Goal: Task Accomplishment & Management: Use online tool/utility

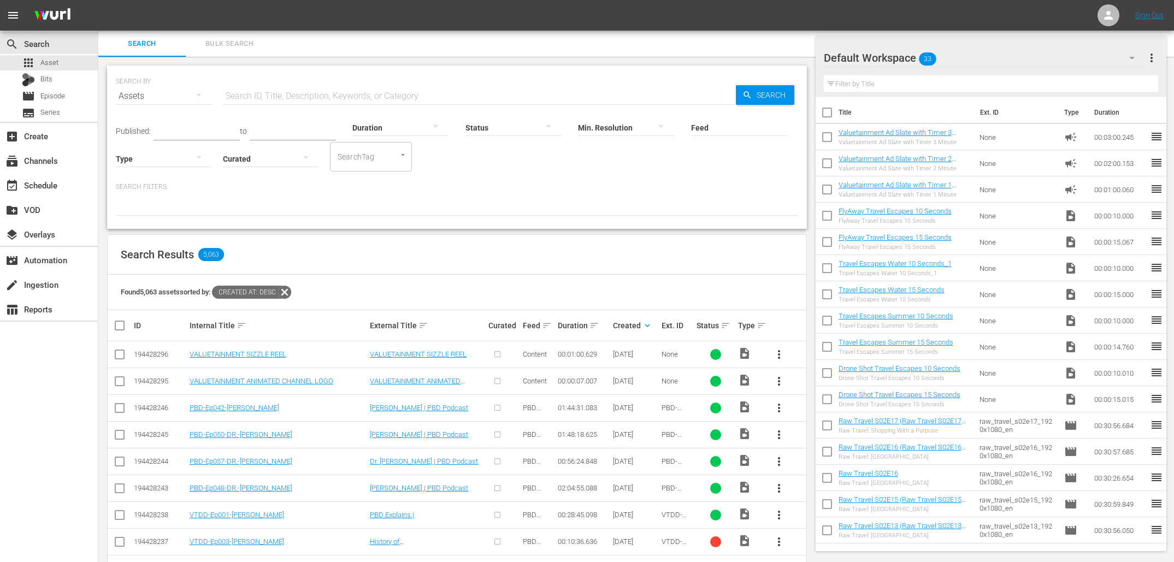
scroll to position [95, 0]
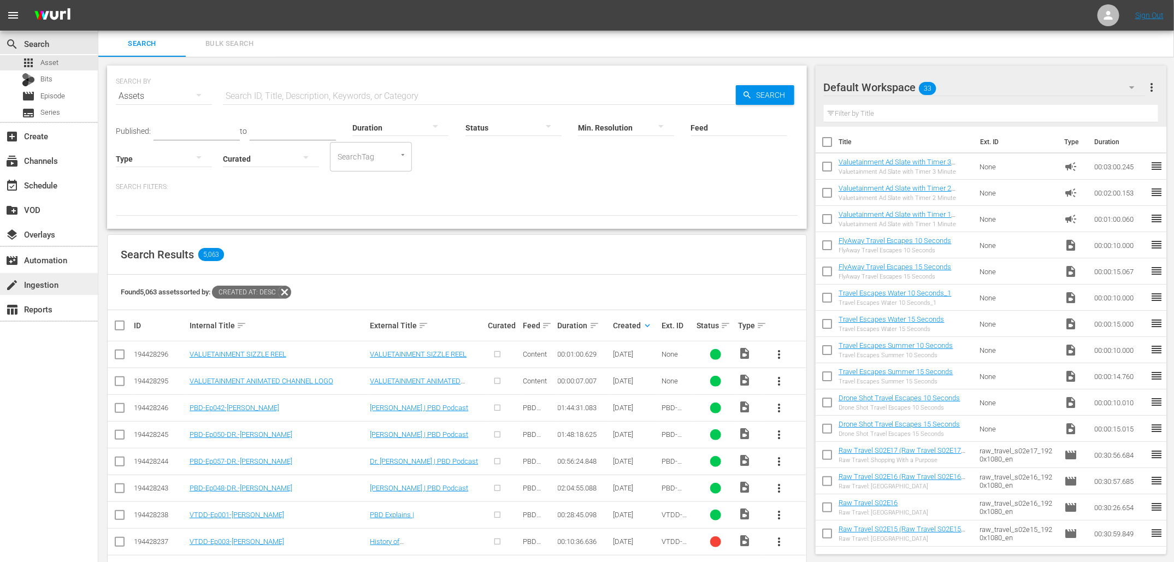
click at [48, 291] on div "create Ingestion" at bounding box center [49, 284] width 98 height 22
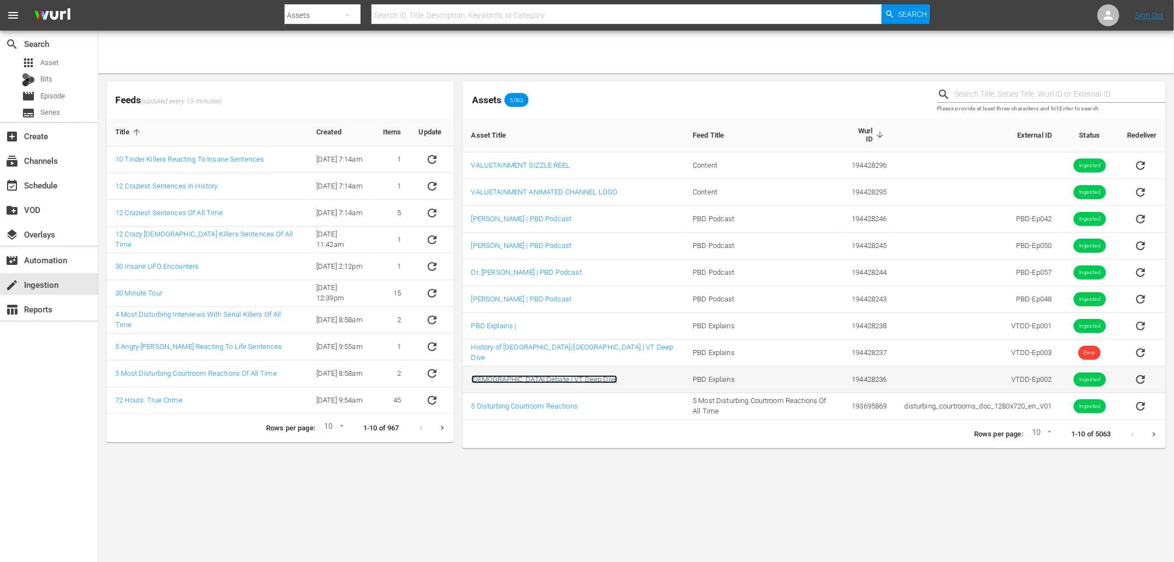
click at [490, 375] on link "[DEMOGRAPHIC_DATA] Debate | VT Deep Dive" at bounding box center [545, 379] width 146 height 8
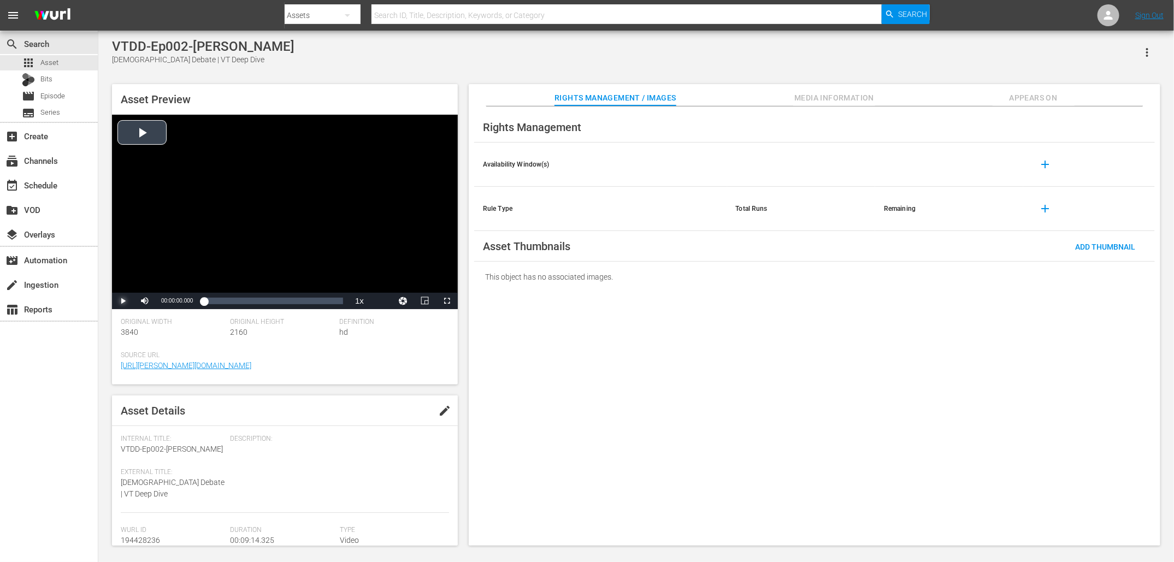
click at [123, 301] on span "Video Player" at bounding box center [123, 301] width 0 height 0
click at [447, 301] on span "Video Player" at bounding box center [447, 301] width 0 height 0
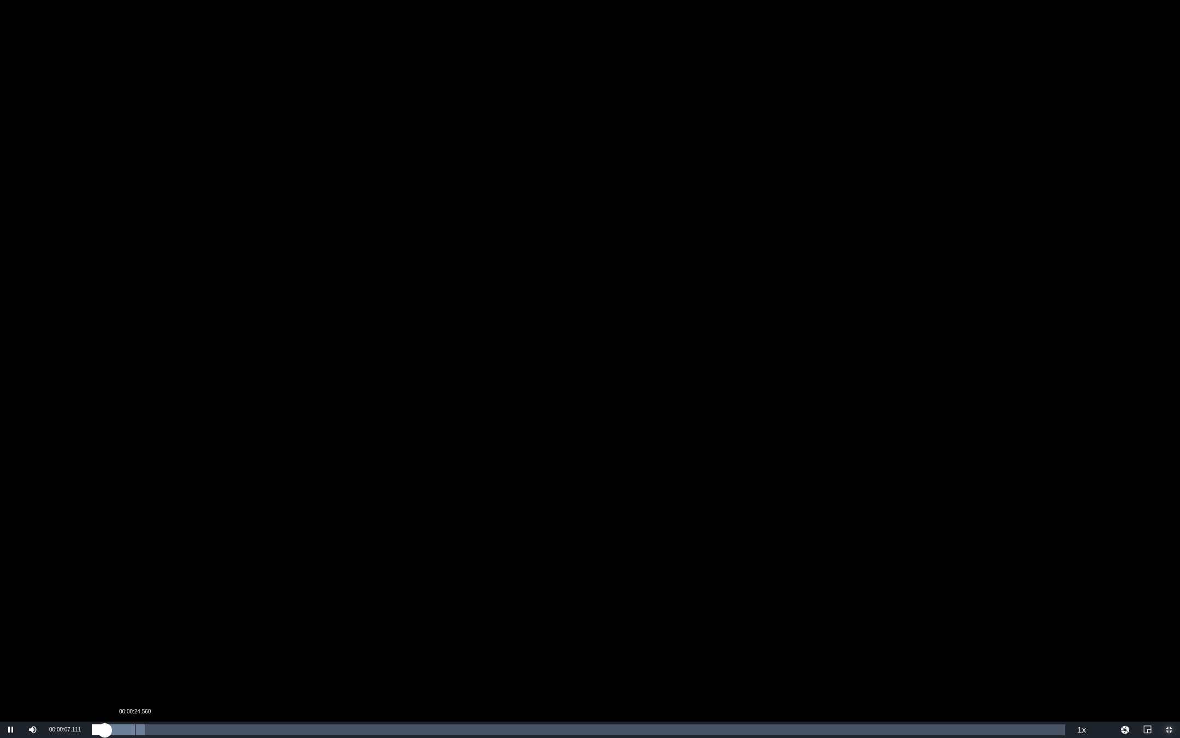
click at [135, 562] on div "Loaded : 5.41% 00:00:24.560 00:00:07.297" at bounding box center [579, 729] width 974 height 11
click at [157, 562] on div "00:00:36.706" at bounding box center [156, 729] width 1 height 11
click at [239, 562] on div "Loaded : 0.00% 00:01:23.677 00:00:37.328" at bounding box center [579, 729] width 974 height 11
click at [330, 562] on div "Loaded : 27.09% 00:02:15.626 00:01:29.452" at bounding box center [579, 729] width 974 height 11
click at [392, 562] on div "00:02:50.776" at bounding box center [392, 729] width 1 height 11
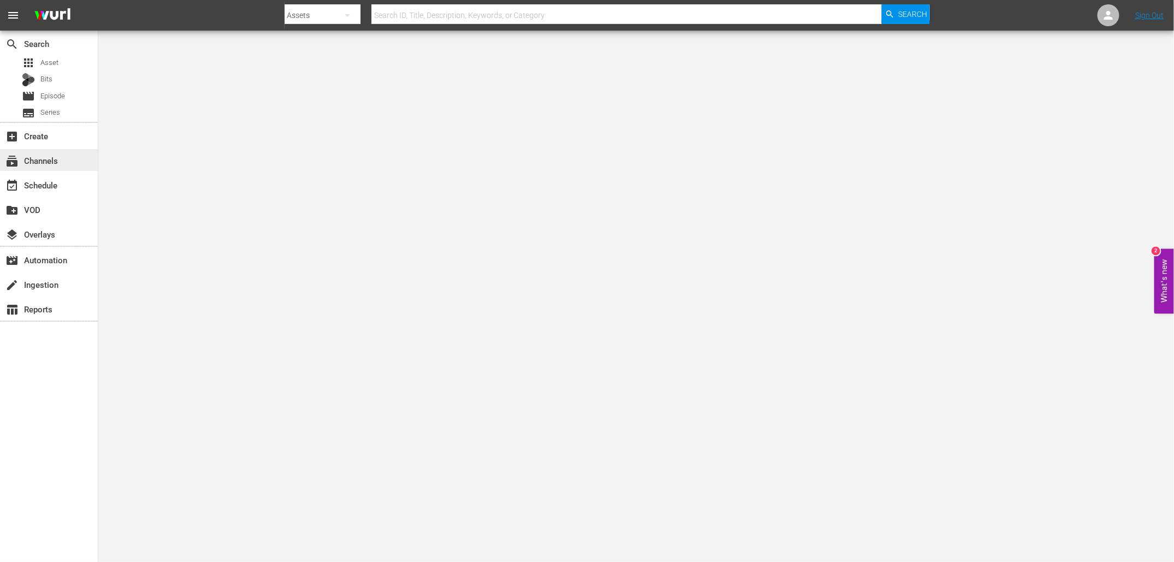
click at [28, 159] on div "subscriptions Channels" at bounding box center [30, 159] width 61 height 10
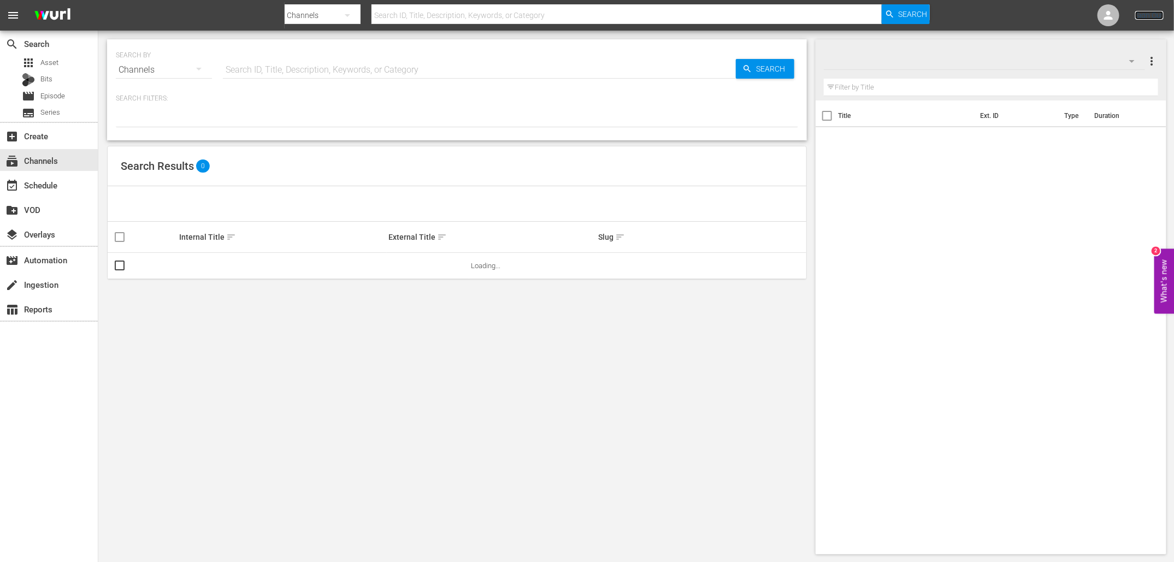
click at [1149, 17] on link "Sign Out" at bounding box center [1149, 15] width 28 height 9
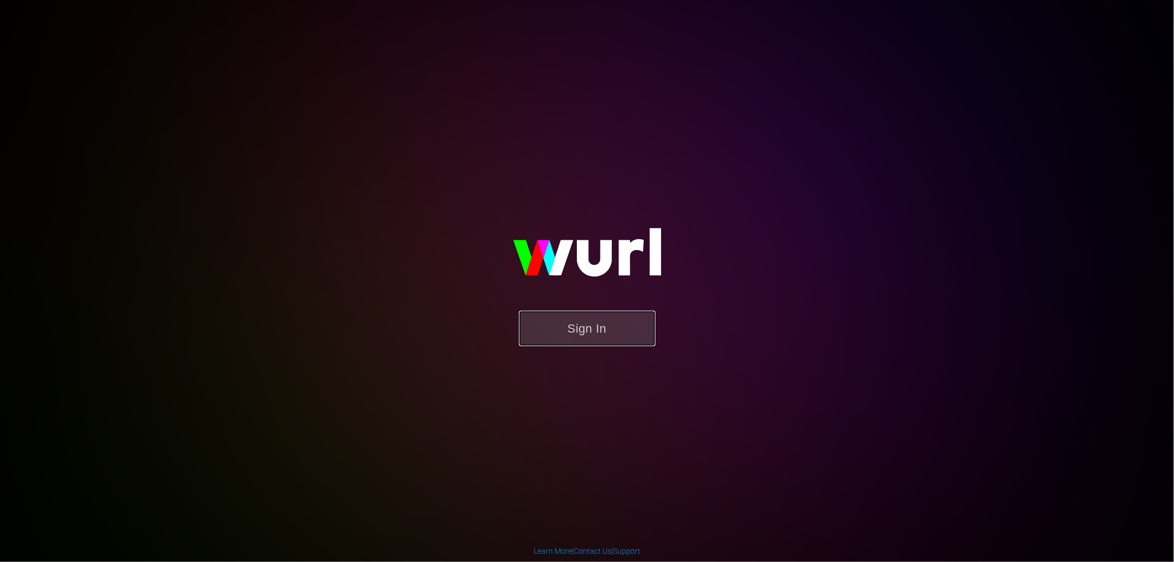
click at [556, 321] on button "Sign In" at bounding box center [587, 329] width 137 height 36
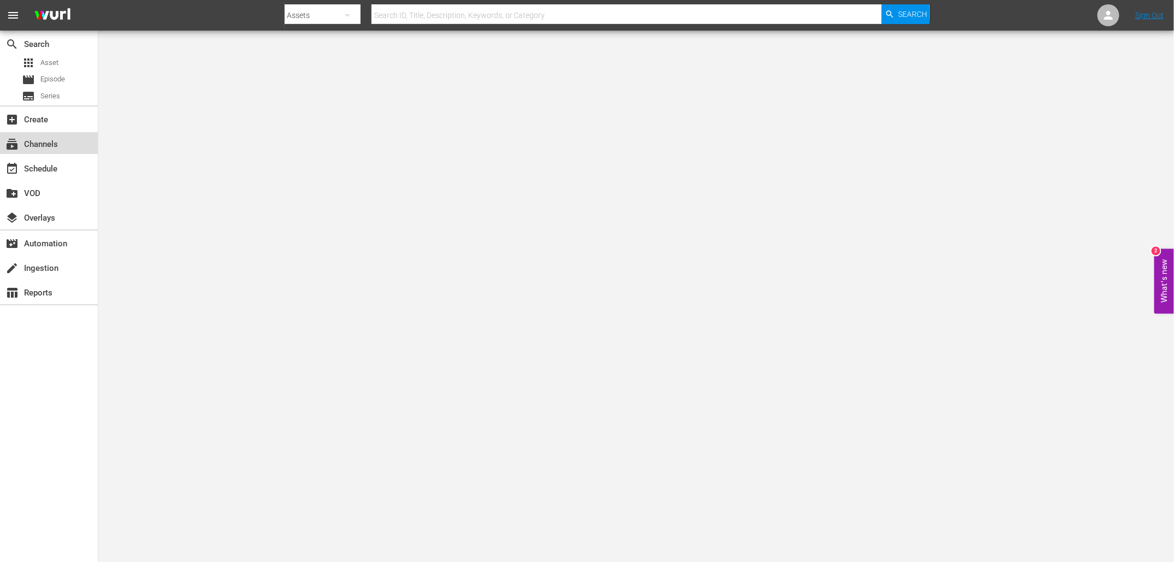
click at [52, 152] on div "subscriptions Channels" at bounding box center [49, 143] width 98 height 22
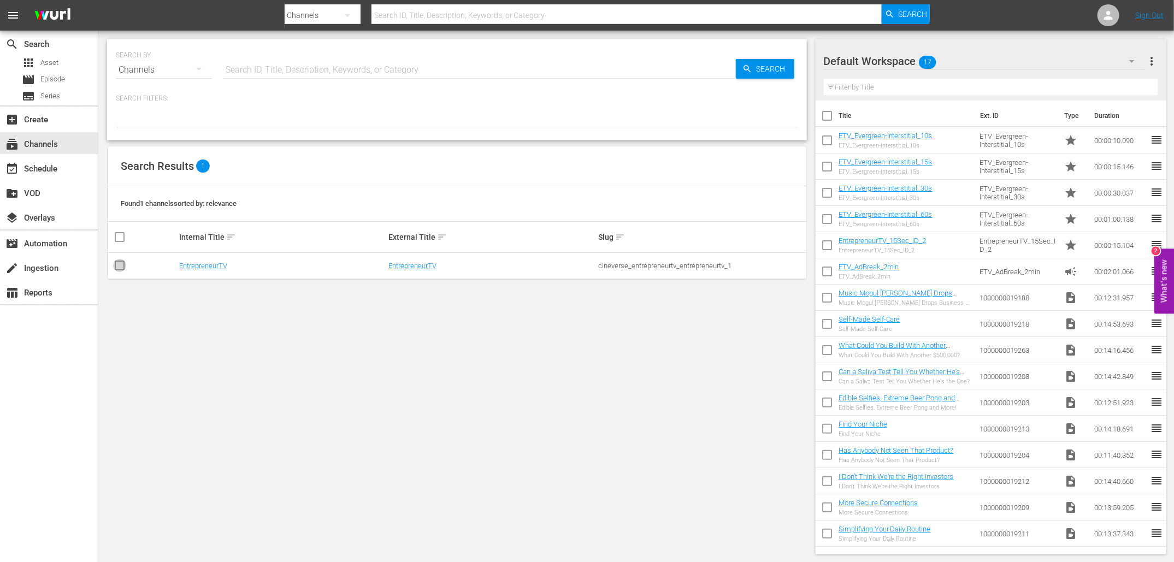
click at [117, 269] on input "checkbox" at bounding box center [119, 267] width 13 height 13
checkbox input "true"
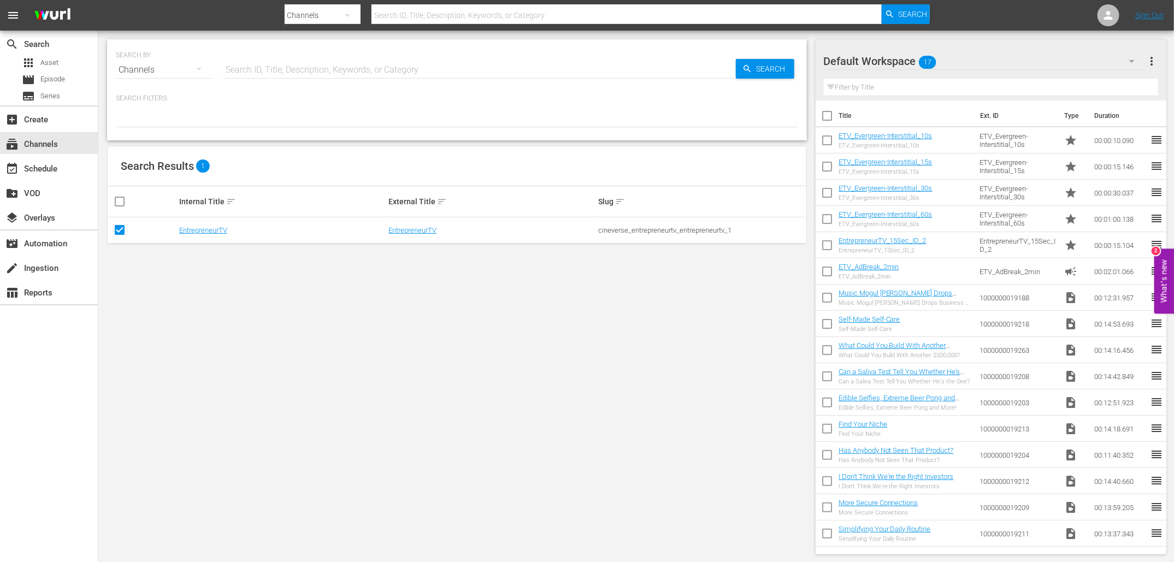
click at [194, 234] on td "EntrepreneurTV" at bounding box center [283, 230] width 210 height 26
click at [211, 230] on link "EntrepreneurTV" at bounding box center [203, 230] width 48 height 8
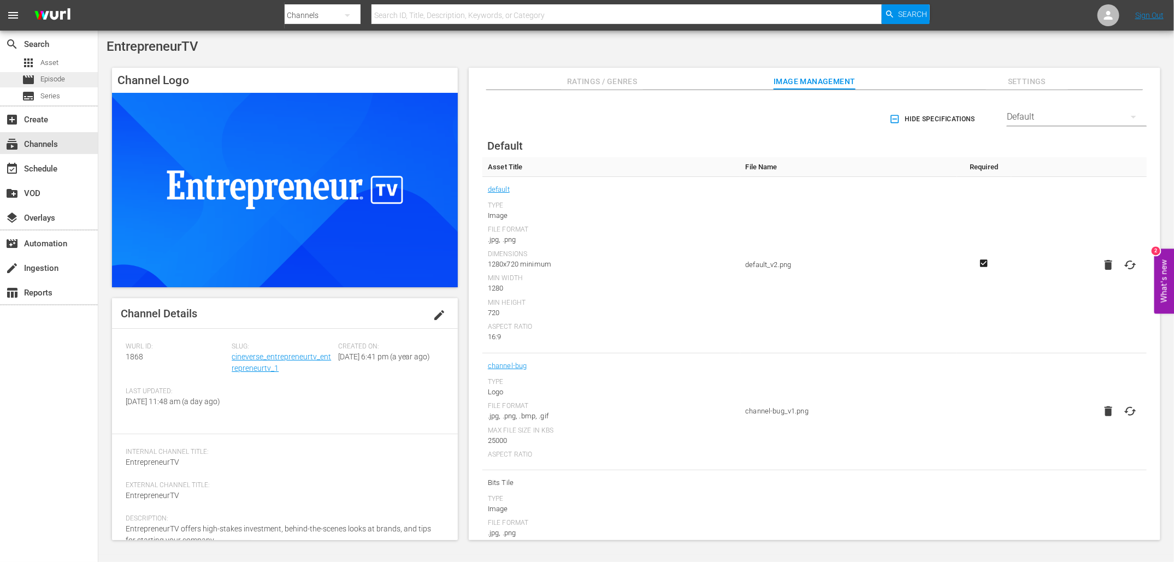
click at [55, 82] on span "Episode" at bounding box center [52, 79] width 25 height 11
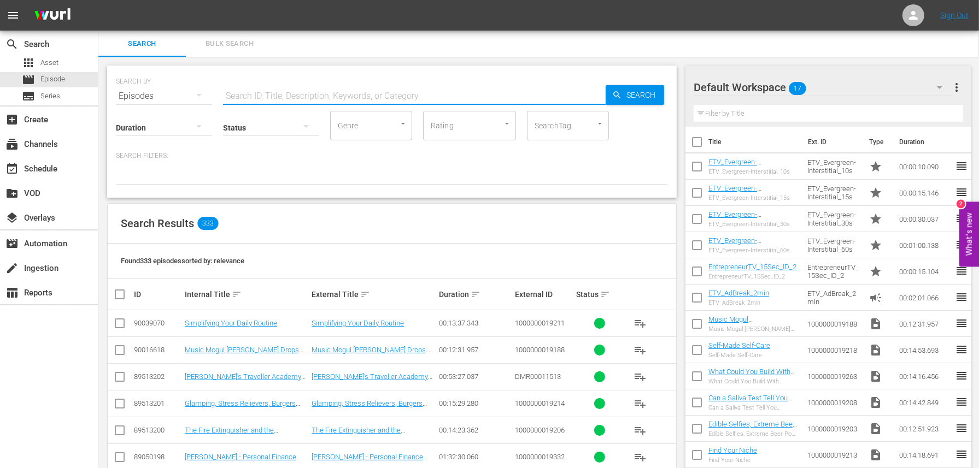
click at [270, 97] on input "text" at bounding box center [414, 96] width 383 height 26
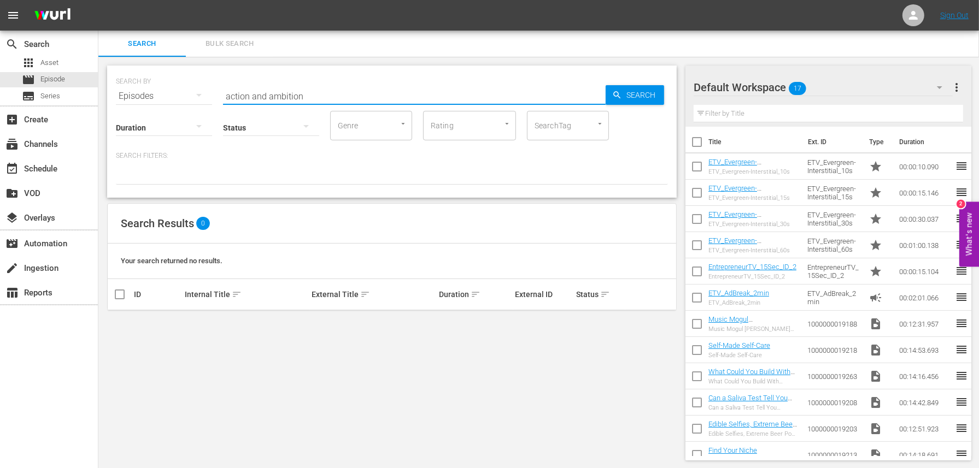
click at [302, 93] on input "action and ambition" at bounding box center [414, 96] width 383 height 26
paste input "Redefining Modern Art In The Graffiti Genera"
type input "Redefining Modern Art In The Graffiti Generation"
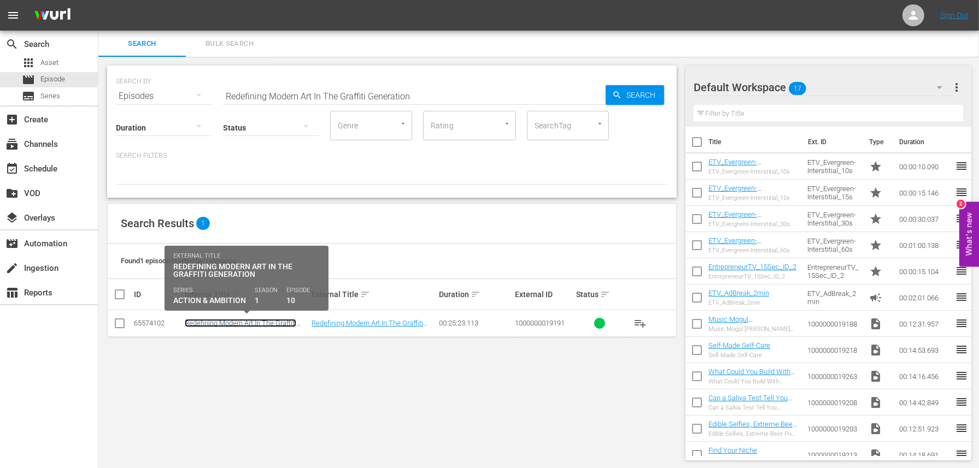
click at [267, 323] on link "Redefining Modern Art In The Graffiti Generation" at bounding box center [240, 327] width 111 height 16
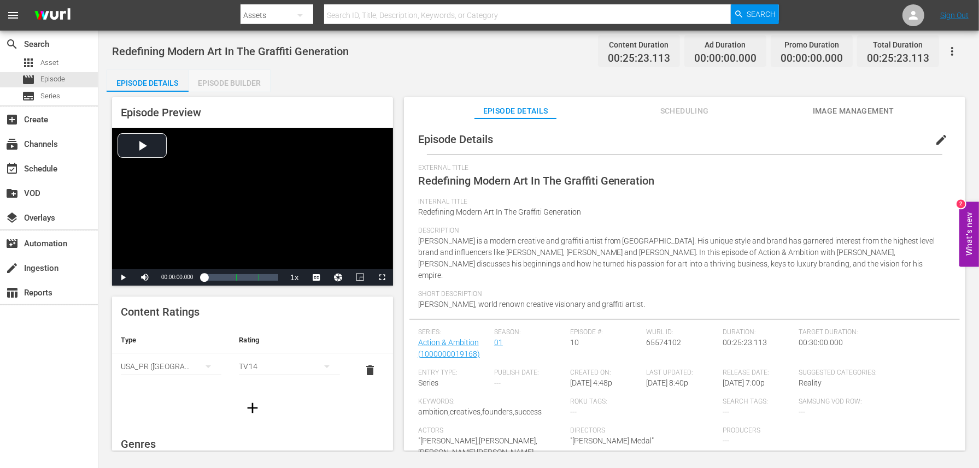
click at [243, 80] on div "Episode Builder" at bounding box center [230, 83] width 82 height 26
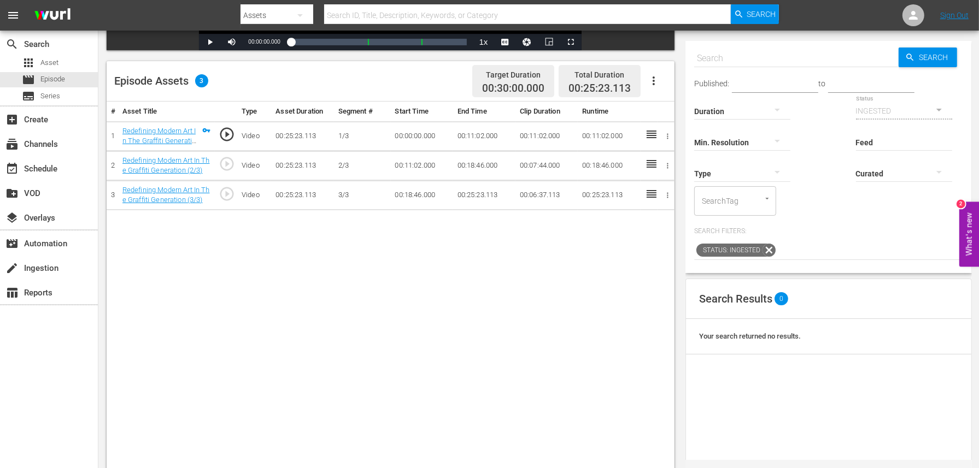
scroll to position [261, 0]
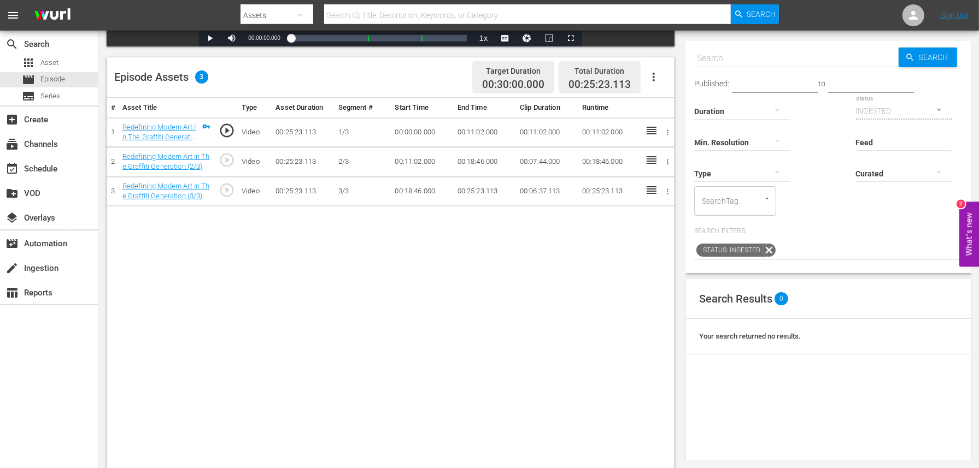
click at [652, 81] on icon "button" at bounding box center [653, 76] width 13 height 13
click at [674, 86] on div "Edit Cue Points" at bounding box center [686, 81] width 74 height 26
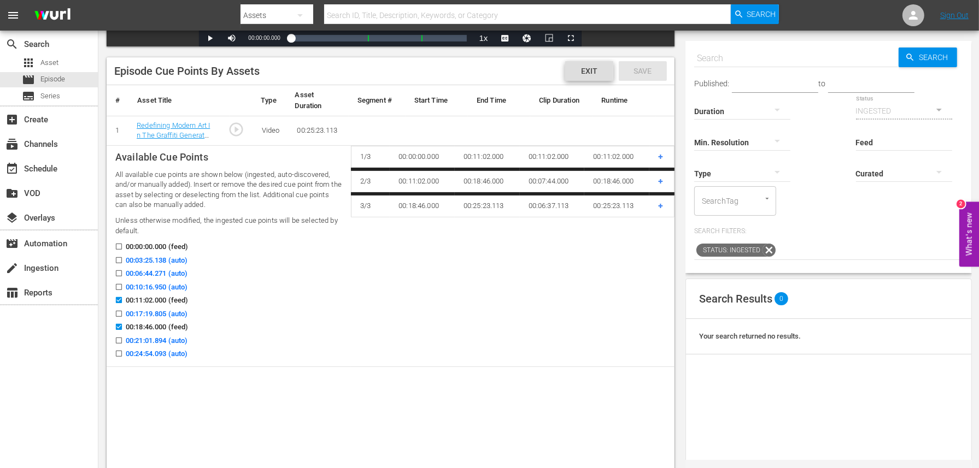
click at [596, 72] on span "Exit" at bounding box center [589, 71] width 34 height 9
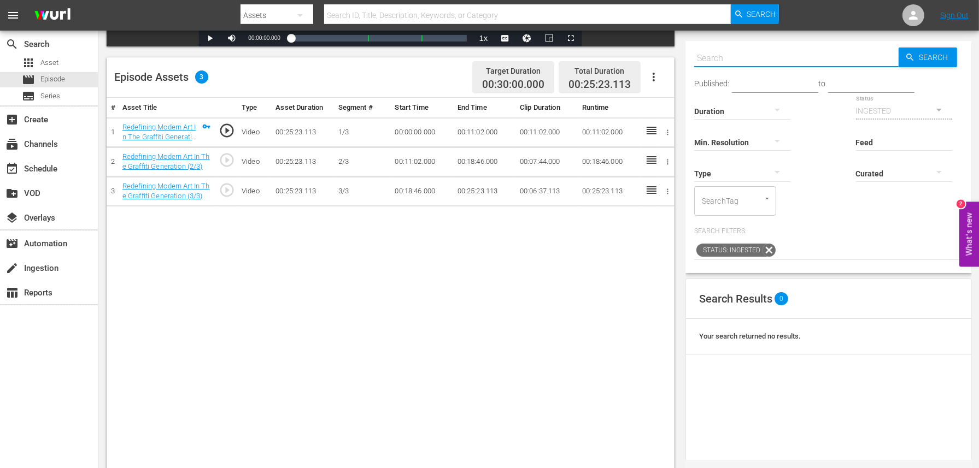
click at [736, 61] on input "text" at bounding box center [796, 58] width 204 height 26
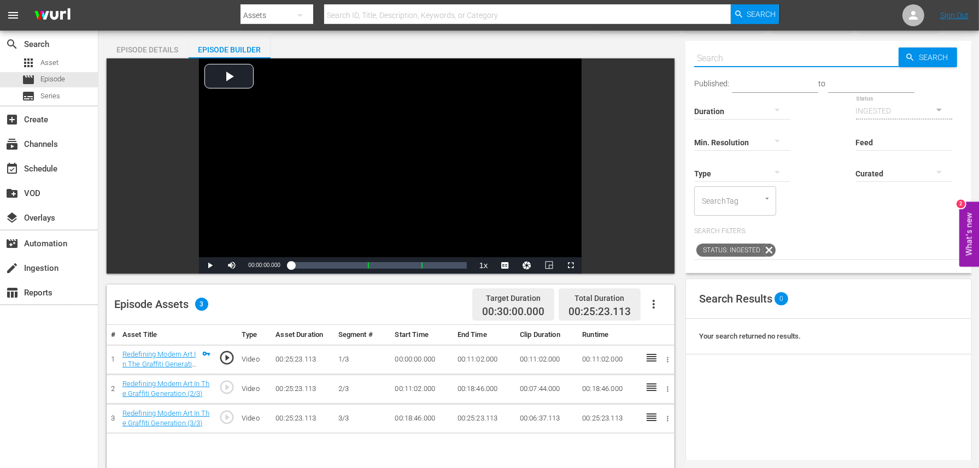
scroll to position [20, 0]
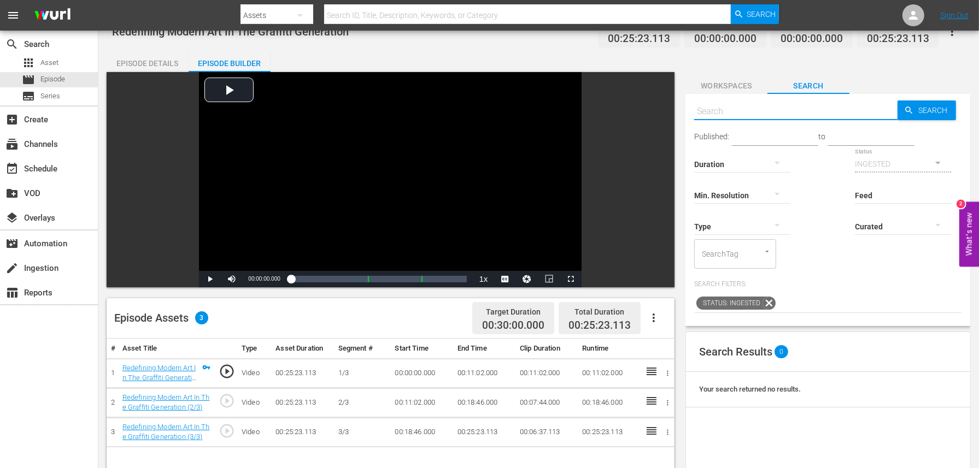
click at [722, 87] on span "Workspaces" at bounding box center [726, 86] width 82 height 14
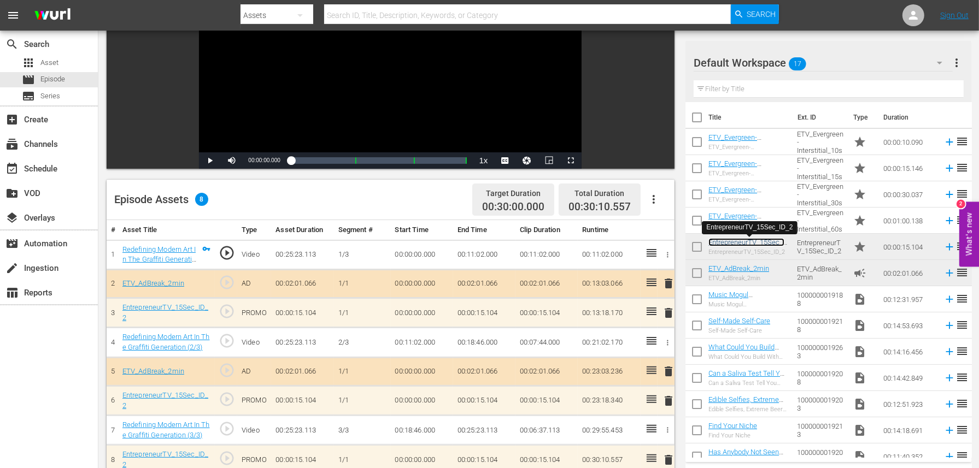
scroll to position [0, 0]
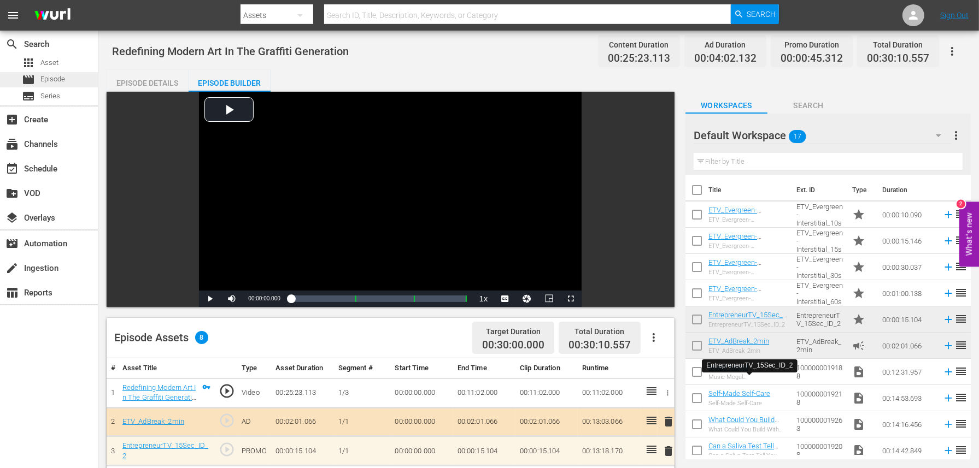
click at [80, 78] on div "movie Episode" at bounding box center [49, 79] width 98 height 15
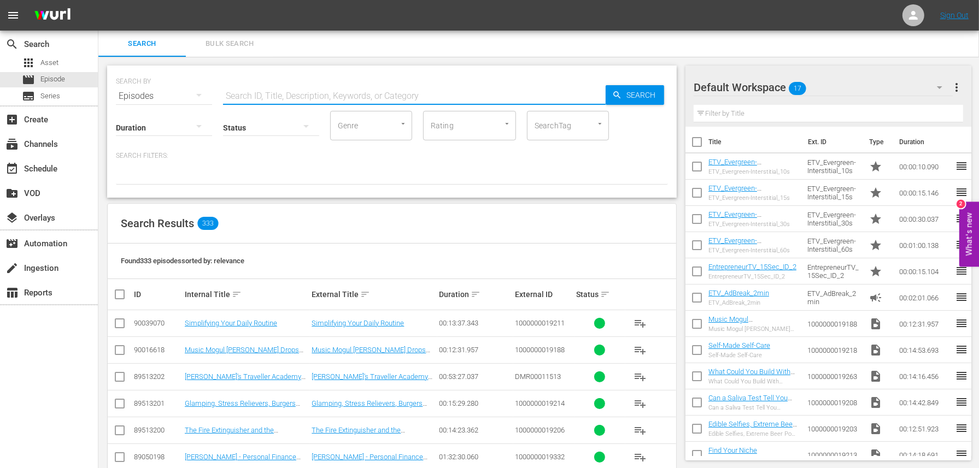
click at [365, 96] on input "text" at bounding box center [414, 96] width 383 height 26
paste input "The Art of Being a Self Made Millionaire with Hip Hop's Hottest Rapper [PERSON_…"
type input "The Art of Being a Self Made Millionaire with Hip Hop's Hottest Rapper [PERSON_…"
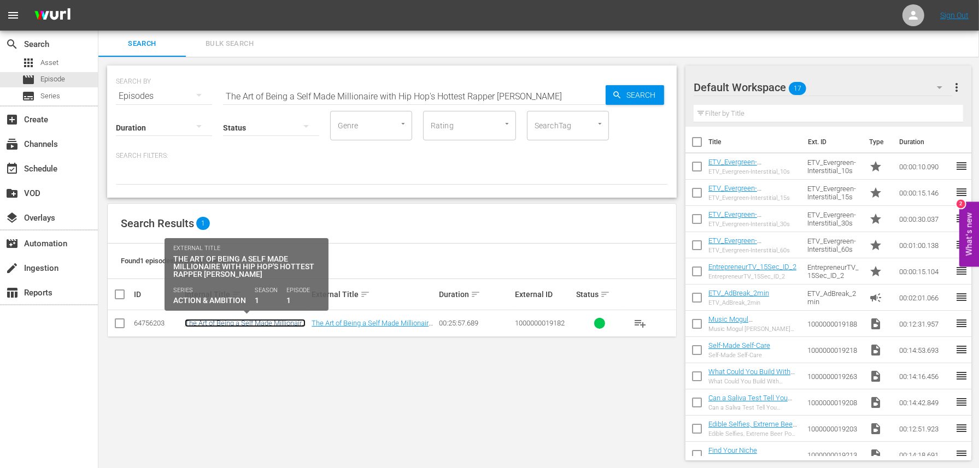
click at [242, 323] on link "The Art of Being a Self Made Millionaire with Hip Hop's Hottest Rapper [PERSON_…" at bounding box center [245, 331] width 121 height 25
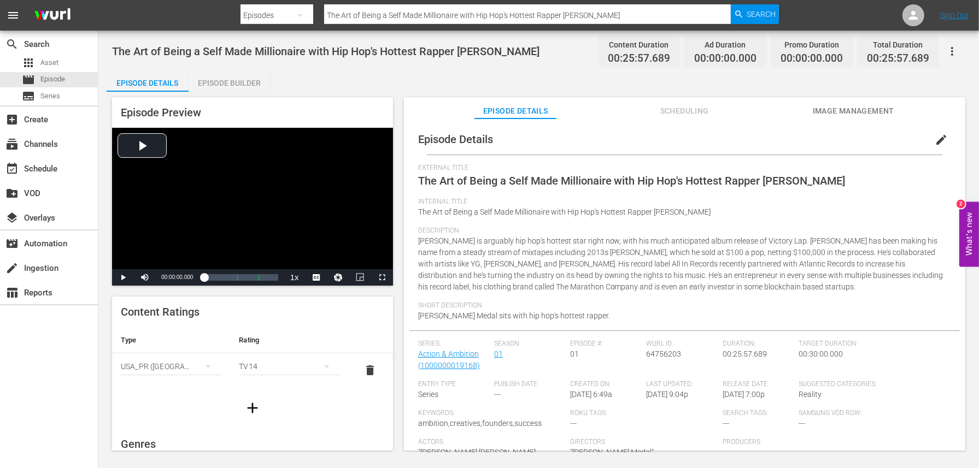
click at [243, 86] on div "Episode Builder" at bounding box center [230, 83] width 82 height 26
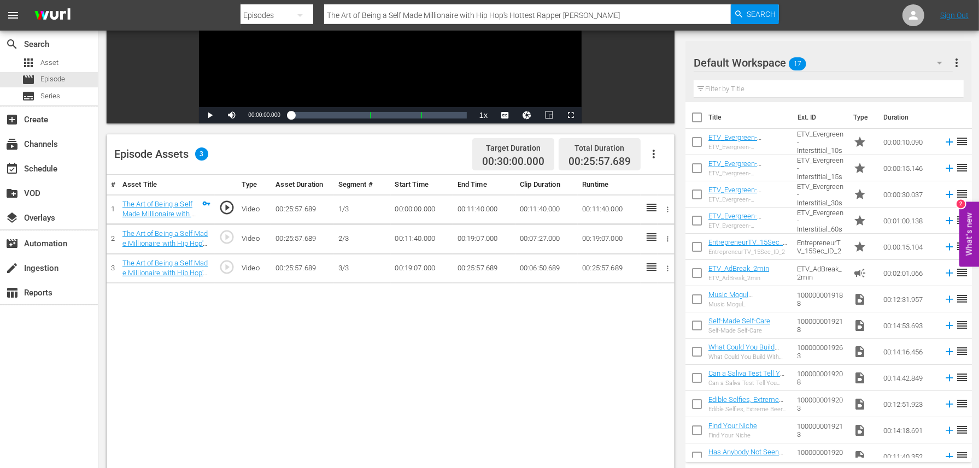
scroll to position [189, 0]
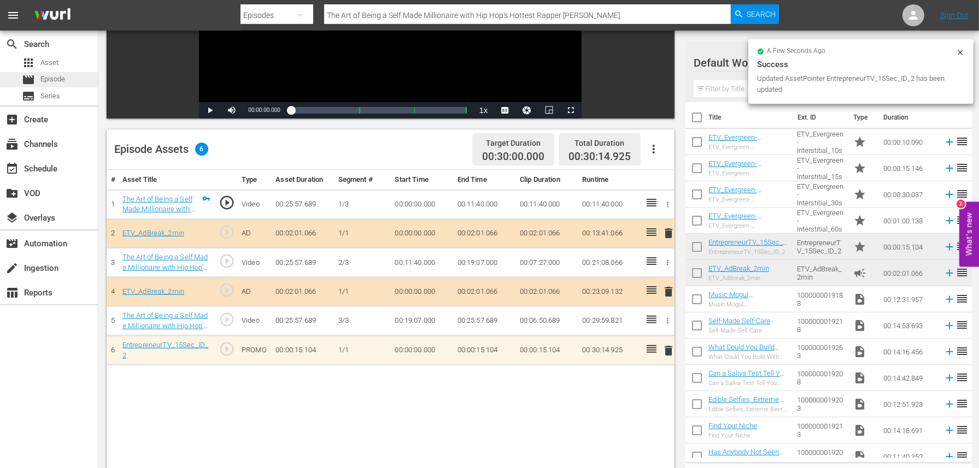
click at [77, 80] on div "movie Episode" at bounding box center [49, 79] width 98 height 15
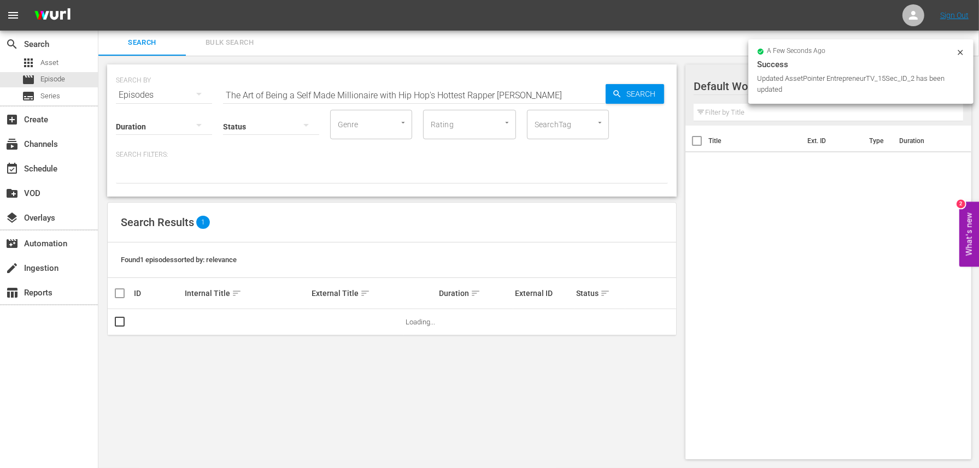
scroll to position [1, 0]
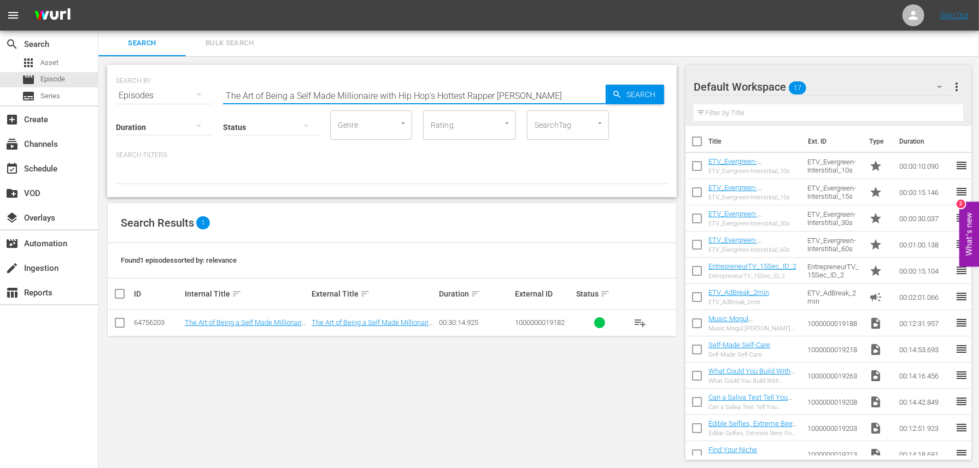
click at [321, 91] on input "The Art of Being a Self Made Millionaire with Hip Hop's Hottest Rapper [PERSON_…" at bounding box center [414, 96] width 383 height 26
paste input "Greatest Company Inception Story with theChive Brothers"
type input "The Greatest Company Inception Story with theChive Brothers"
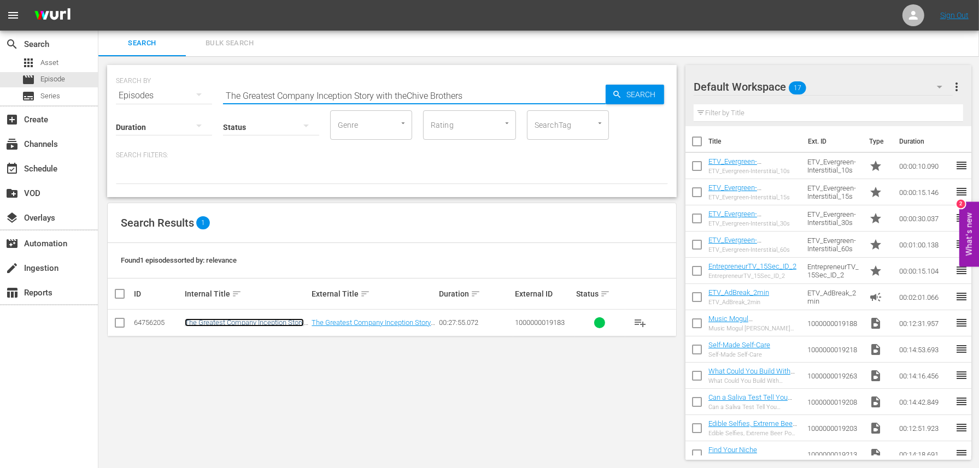
click at [261, 323] on link "The Greatest Company Inception Story with theChive Brothers" at bounding box center [244, 327] width 119 height 16
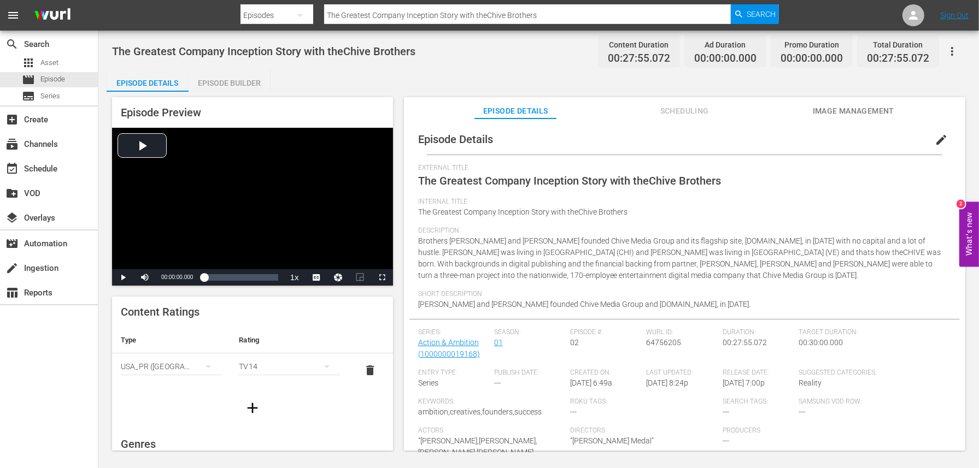
click at [226, 81] on div "Episode Builder" at bounding box center [230, 83] width 82 height 26
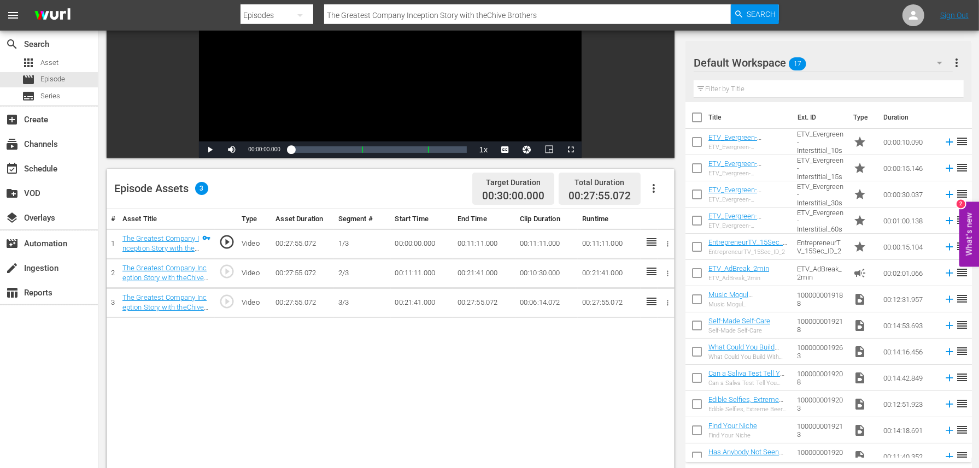
scroll to position [156, 0]
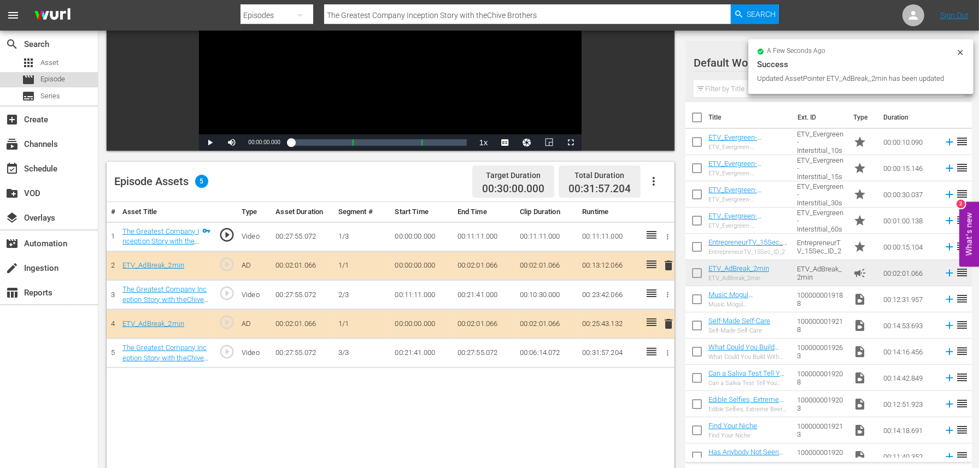
click at [54, 78] on span "Episode" at bounding box center [52, 79] width 25 height 11
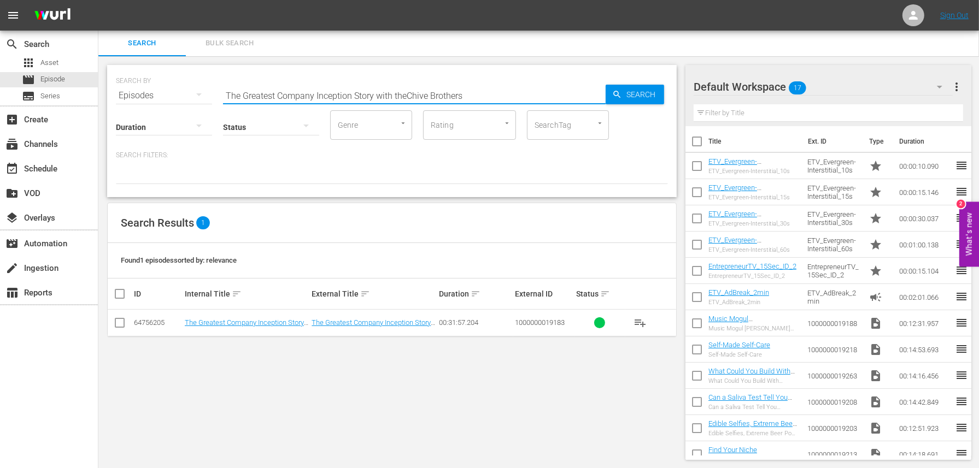
click at [249, 92] on input "The Greatest Company Inception Story with theChive Brothers" at bounding box center [414, 96] width 383 height 26
paste input "Music Mogul [PERSON_NAME] Drops Business & Life Key"
type input "Music Mogul [PERSON_NAME] Drops Business & Life Keys"
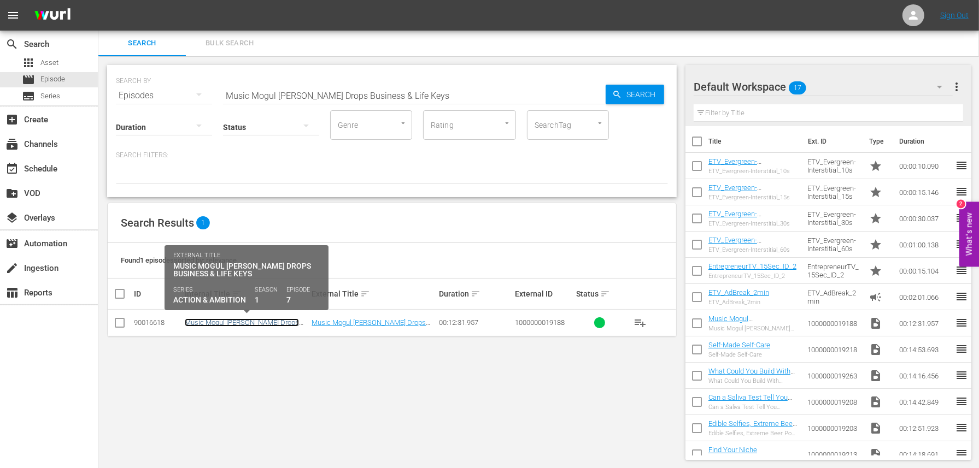
click at [233, 320] on link "Music Mogul [PERSON_NAME] Drops Business & Life Keys" at bounding box center [242, 327] width 114 height 16
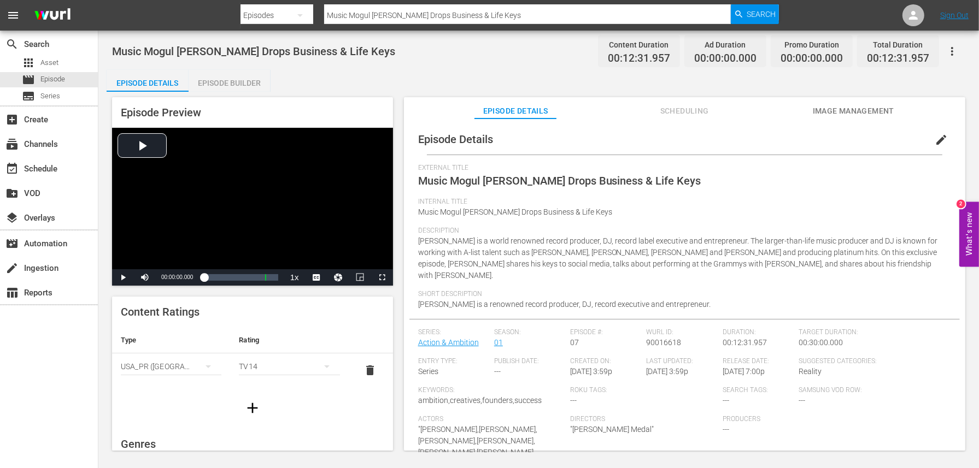
click at [239, 84] on div "Episode Builder" at bounding box center [230, 83] width 82 height 26
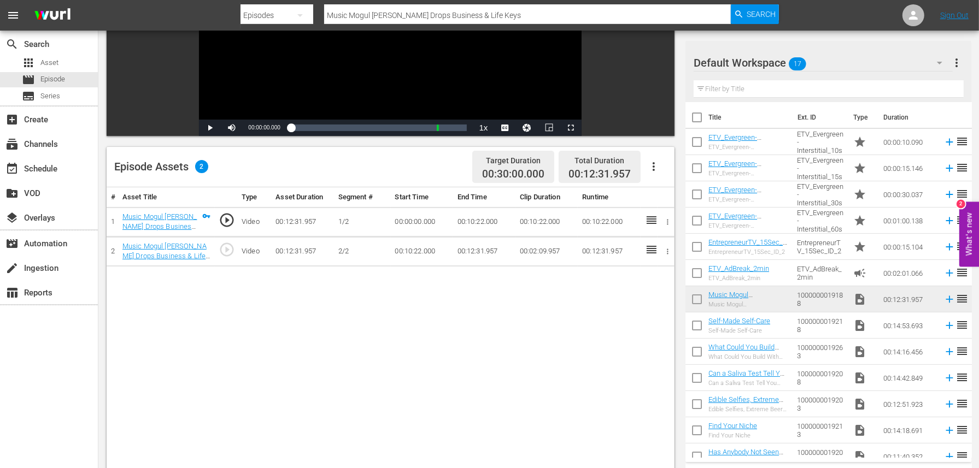
scroll to position [173, 0]
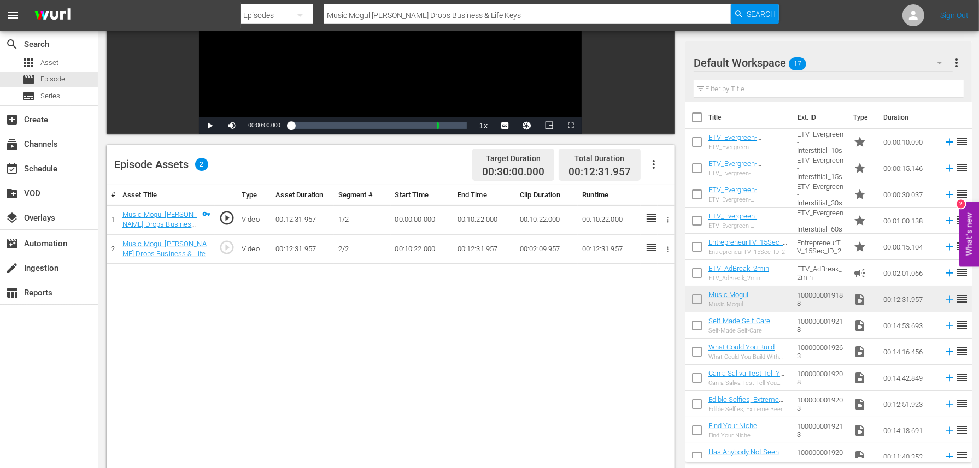
click at [654, 163] on icon "button" at bounding box center [653, 164] width 13 height 13
click at [657, 169] on div "Edit Cue Points" at bounding box center [686, 169] width 74 height 26
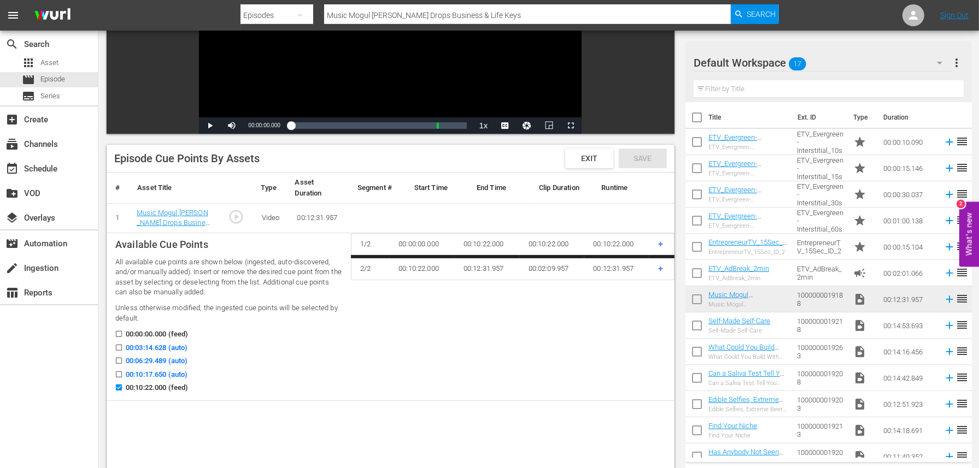
click at [118, 349] on input "00:03:14.628 (auto)" at bounding box center [116, 350] width 14 height 8
checkbox input "true"
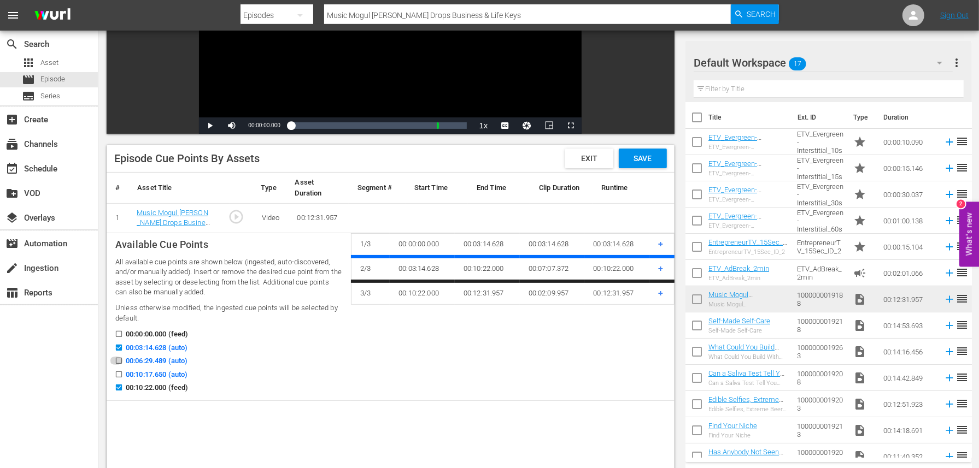
click at [118, 361] on input "00:06:29.489 (auto)" at bounding box center [116, 363] width 14 height 8
checkbox input "true"
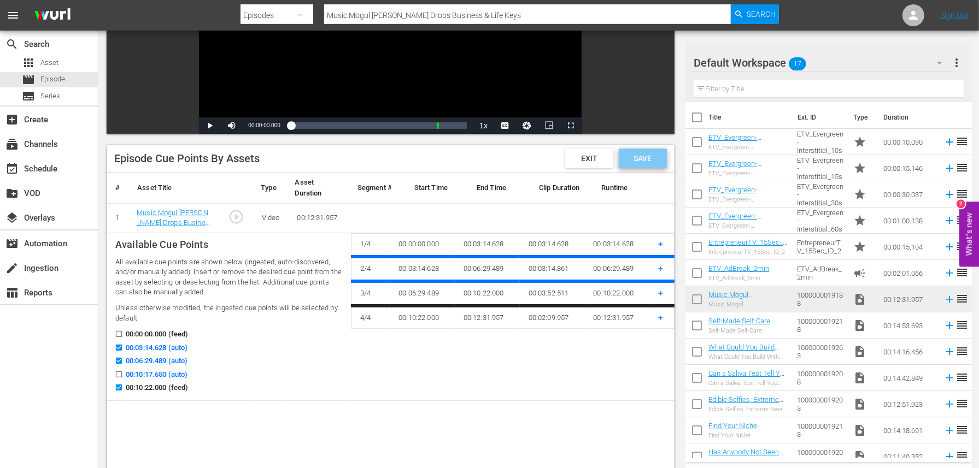
click at [644, 160] on span "Save" at bounding box center [643, 158] width 36 height 9
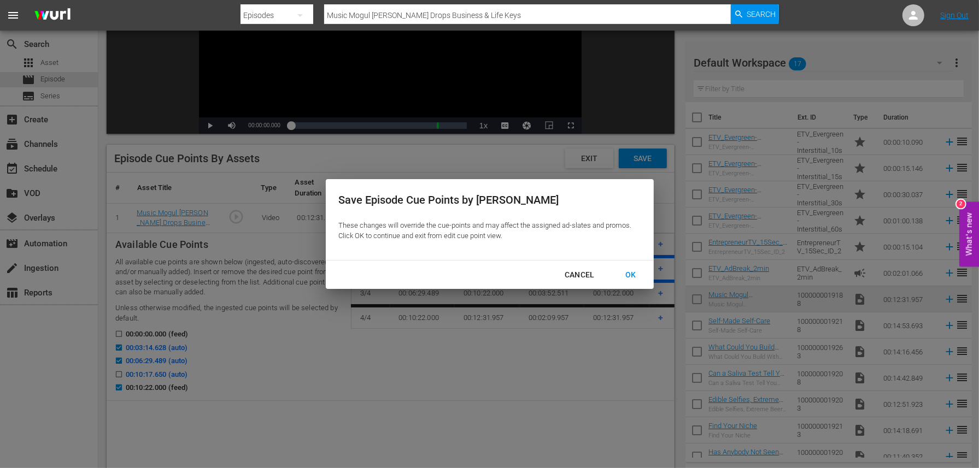
click at [634, 276] on div "OK" at bounding box center [630, 275] width 28 height 14
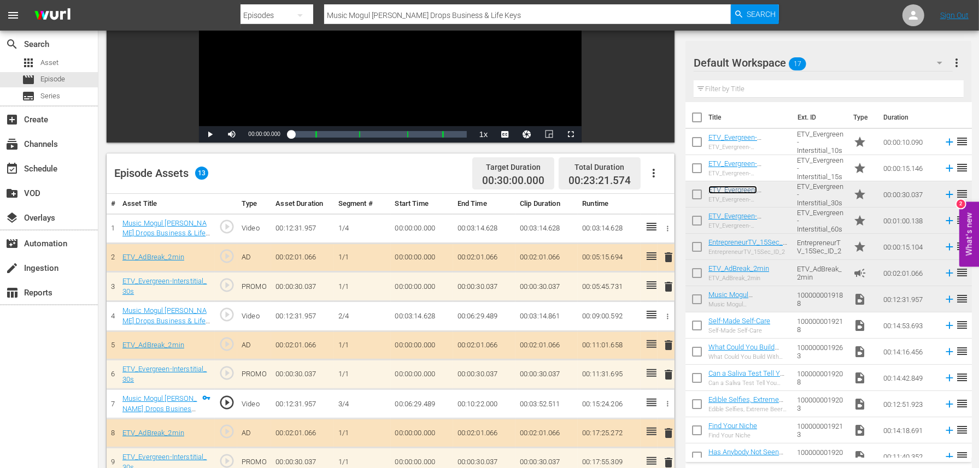
scroll to position [0, 0]
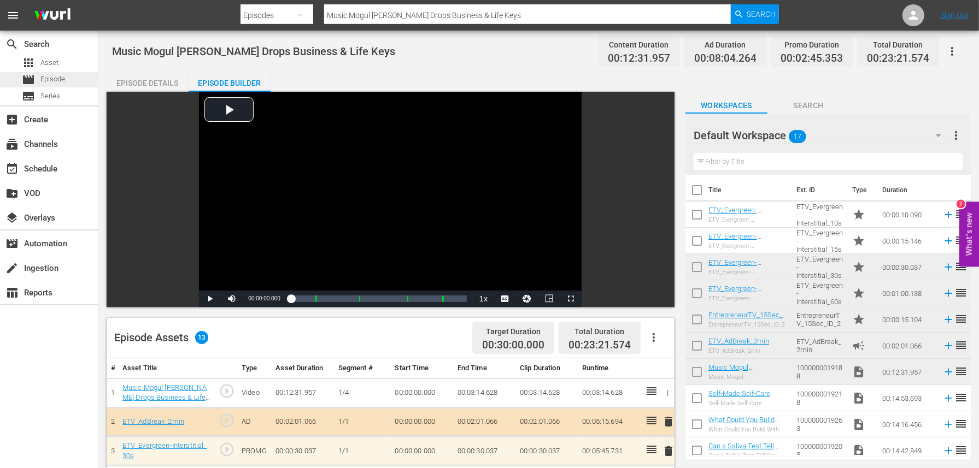
click at [40, 79] on div "movie Episode" at bounding box center [43, 79] width 43 height 15
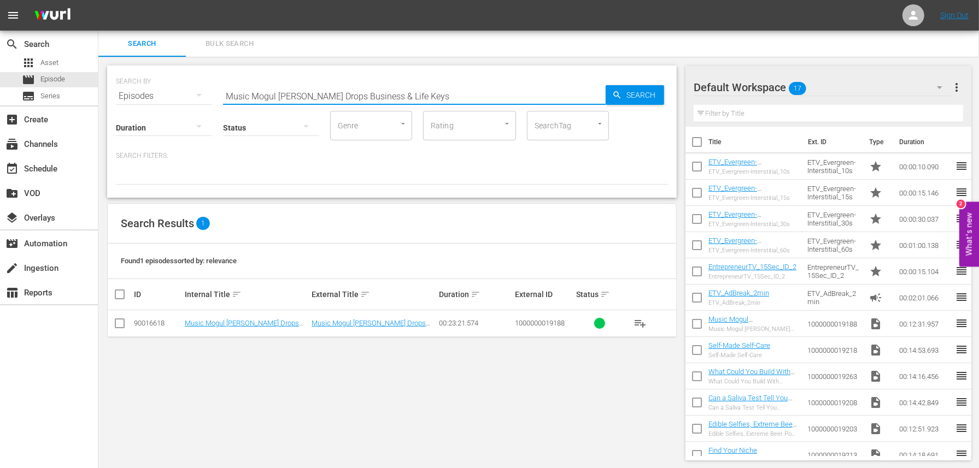
click at [308, 93] on input "Music Mogul [PERSON_NAME] Drops Business & Life Keys" at bounding box center [414, 96] width 383 height 26
paste input "Complex Used Hip Hop & Sneakers to Create 55M+ Viewers and Sell for Over $250M"
type input "Complex Used Hip Hop & Sneakers to Create 55M+ Viewers and Sell for Over $250M"
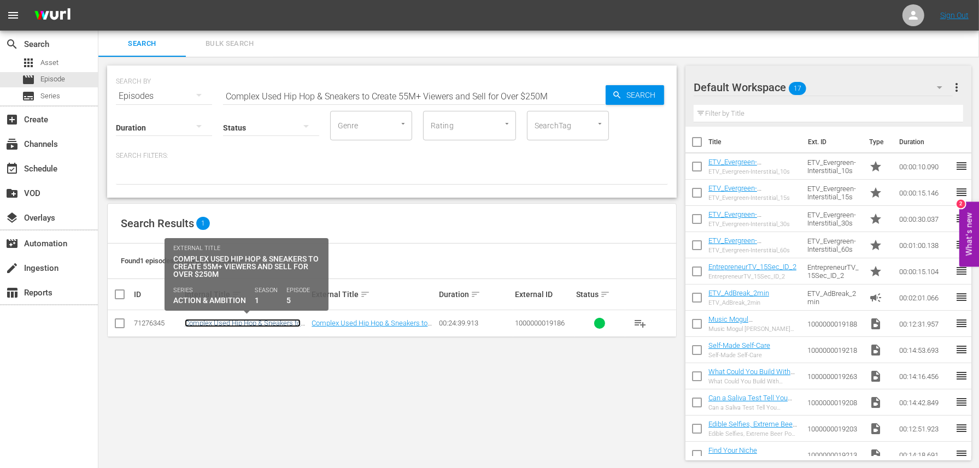
click at [270, 325] on link "Complex Used Hip Hop & Sneakers to Create 55M+ Viewers and Sell for Over $250M" at bounding box center [244, 331] width 118 height 25
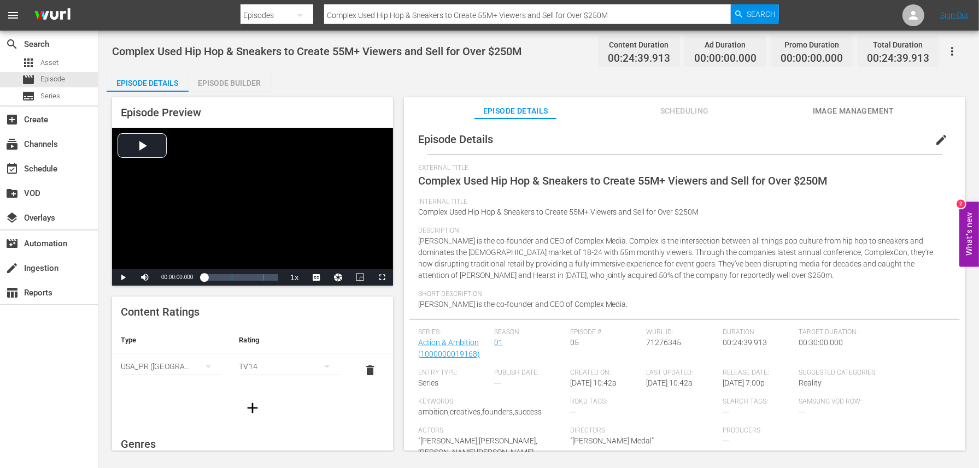
click at [216, 78] on div "Episode Builder" at bounding box center [230, 83] width 82 height 26
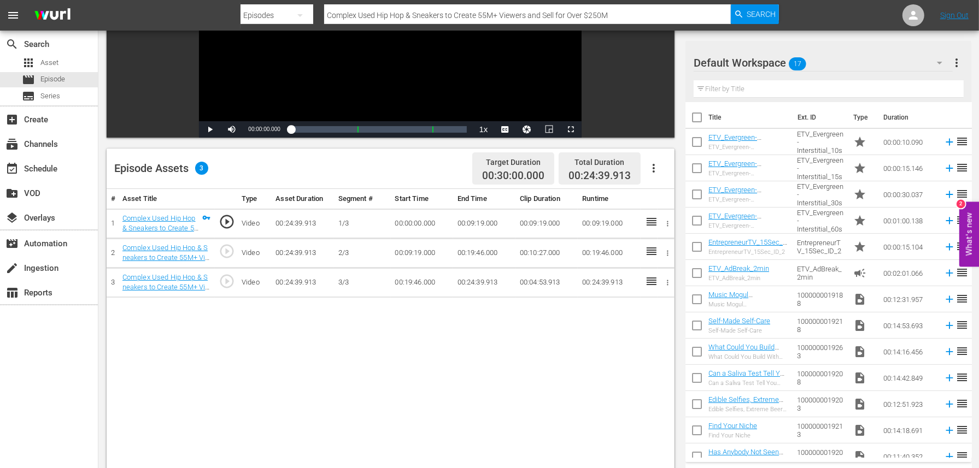
scroll to position [172, 0]
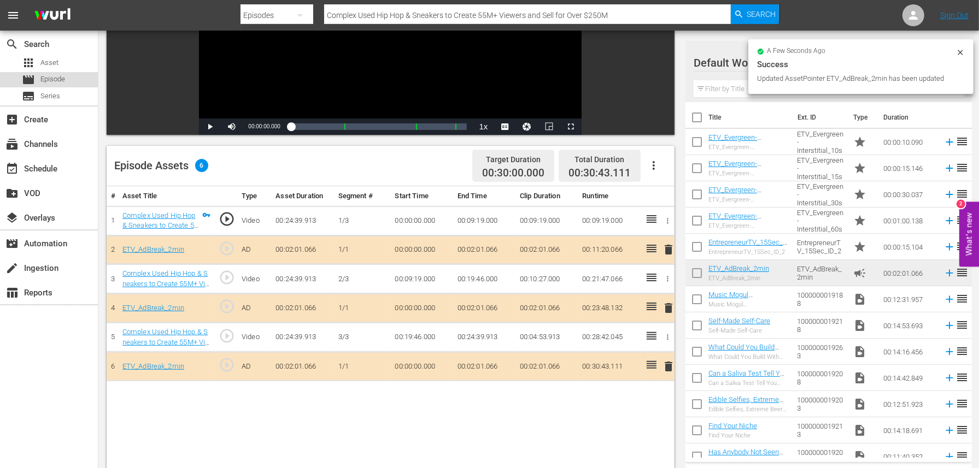
click at [52, 77] on span "Episode" at bounding box center [52, 79] width 25 height 11
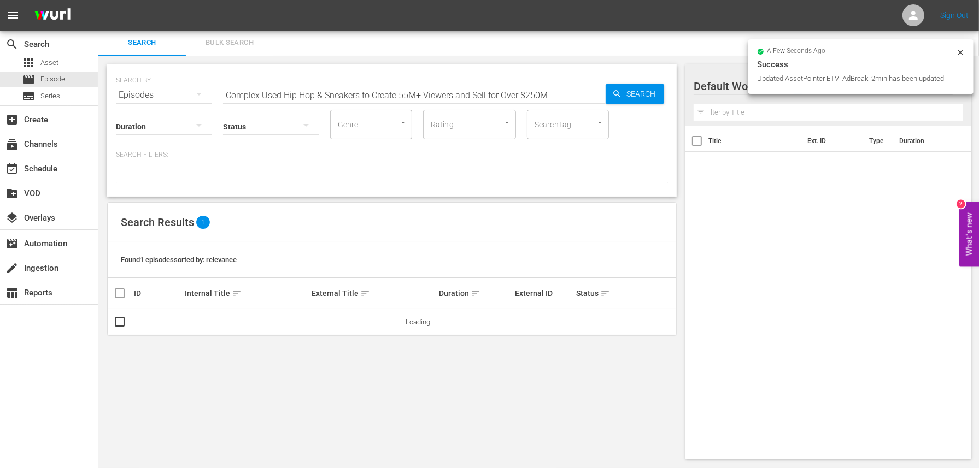
scroll to position [1, 0]
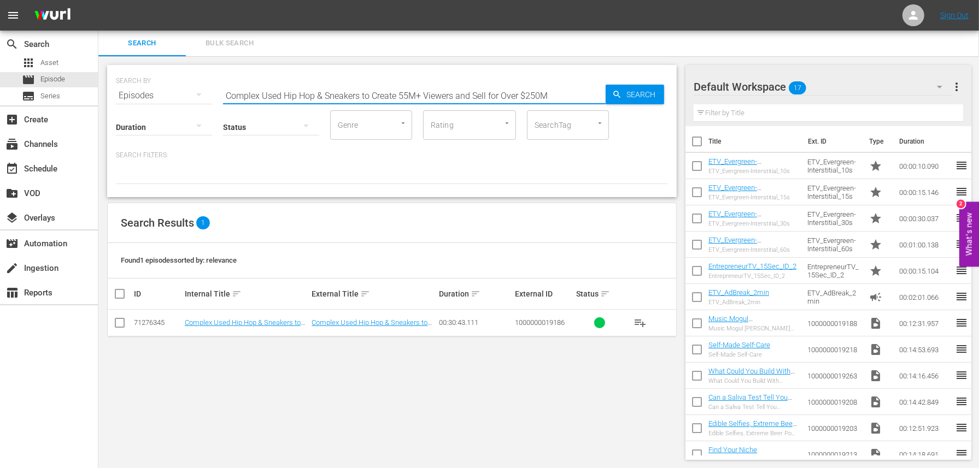
click at [345, 91] on input "Complex Used Hip Hop & Sneakers to Create 55M+ Viewers and Sell for Over $250M" at bounding box center [414, 96] width 383 height 26
paste input "Hip Hop Legend [PERSON_NAME] Explains How His Street Mentality Catapulted Him t…"
type input "Hip Hop Legend [PERSON_NAME] Explains How His Street Mentality Catapulted Him t…"
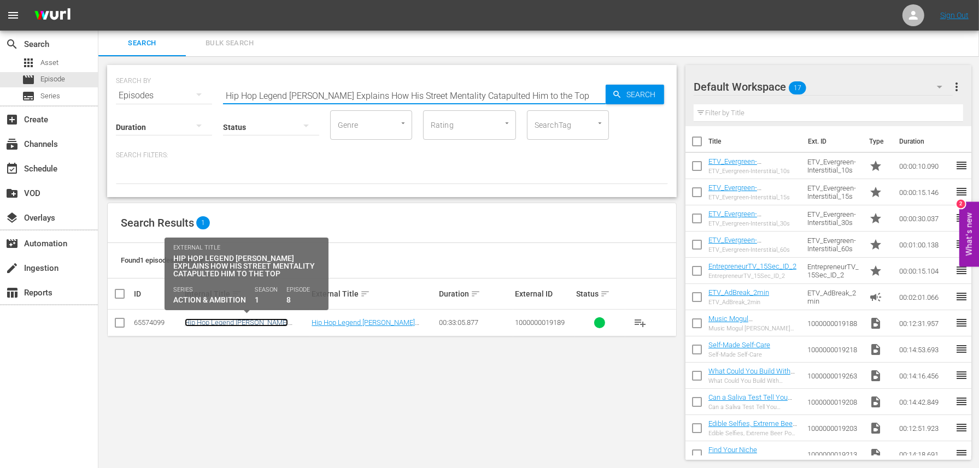
click at [248, 321] on link "Hip Hop Legend [PERSON_NAME] Explains How His Street Mentality Catapulted Him t…" at bounding box center [237, 331] width 104 height 25
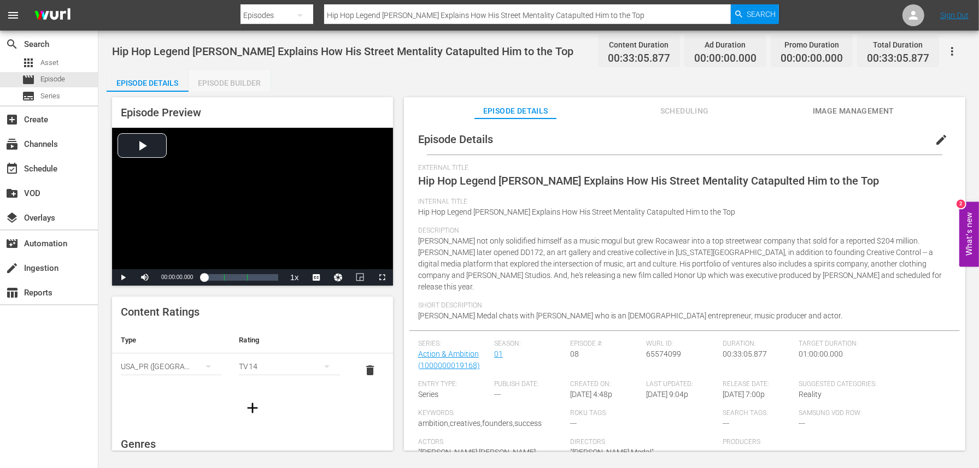
click at [244, 80] on div "Episode Builder" at bounding box center [230, 83] width 82 height 26
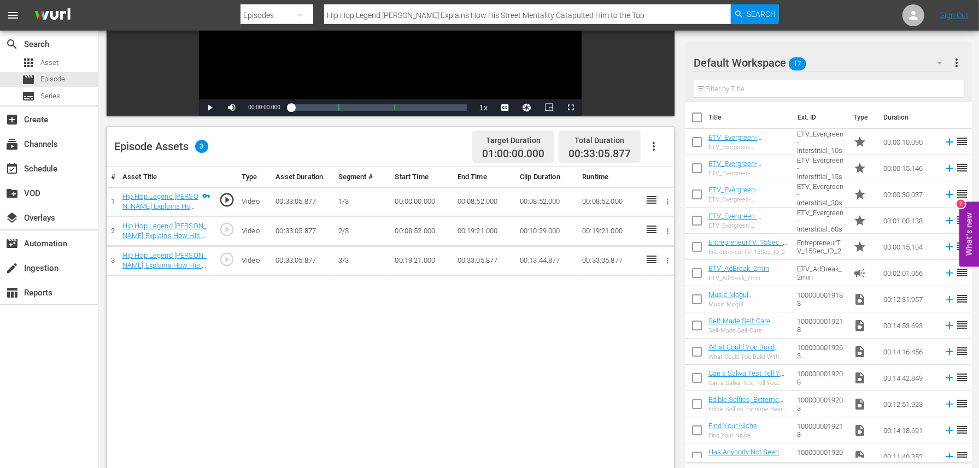
scroll to position [194, 0]
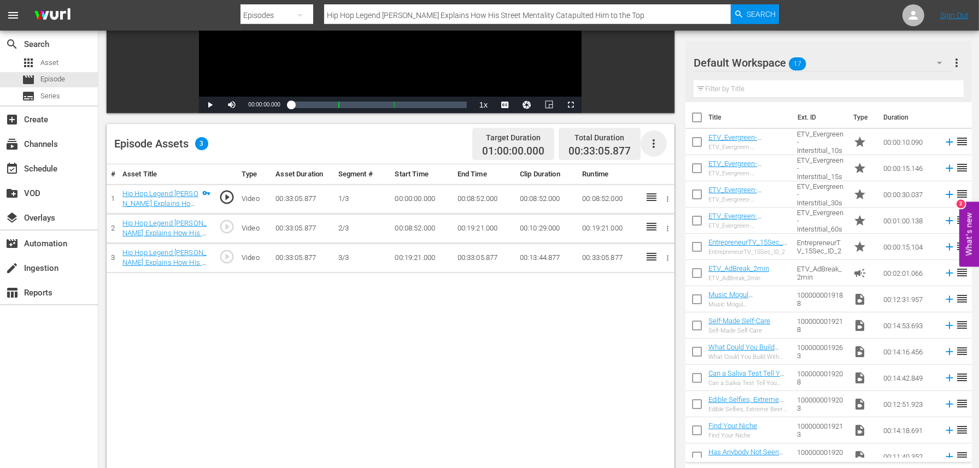
click at [654, 146] on icon "button" at bounding box center [653, 143] width 2 height 9
click at [662, 153] on div "Edit Cue Points" at bounding box center [686, 148] width 74 height 26
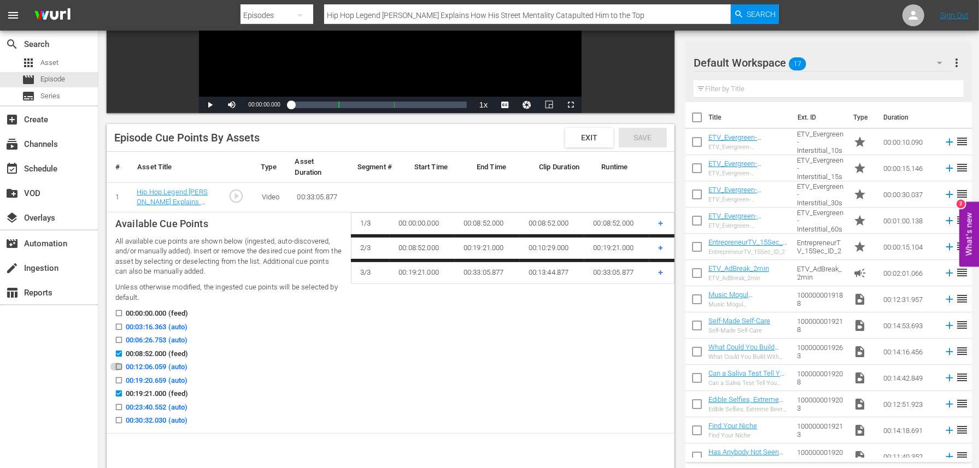
click at [118, 367] on input "00:12:06.059 (auto)" at bounding box center [116, 369] width 14 height 8
checkbox input "true"
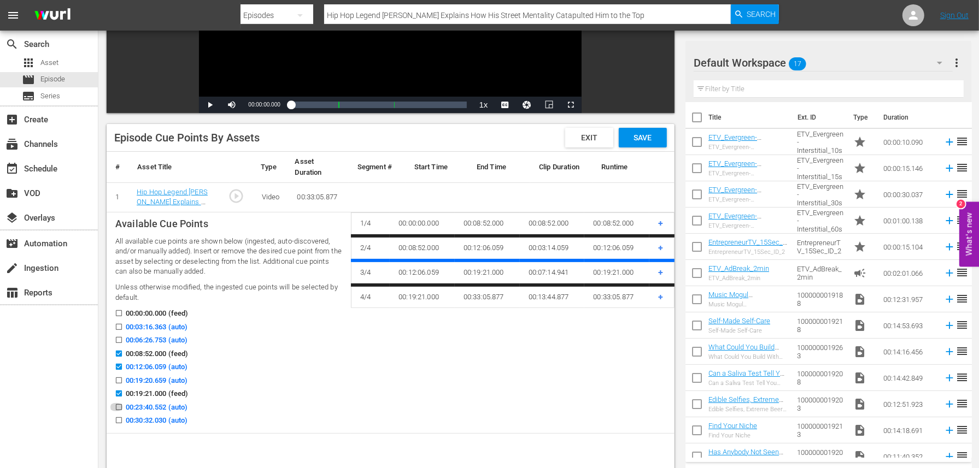
click at [117, 405] on input "00:23:40.552 (auto)" at bounding box center [116, 409] width 14 height 8
checkbox input "true"
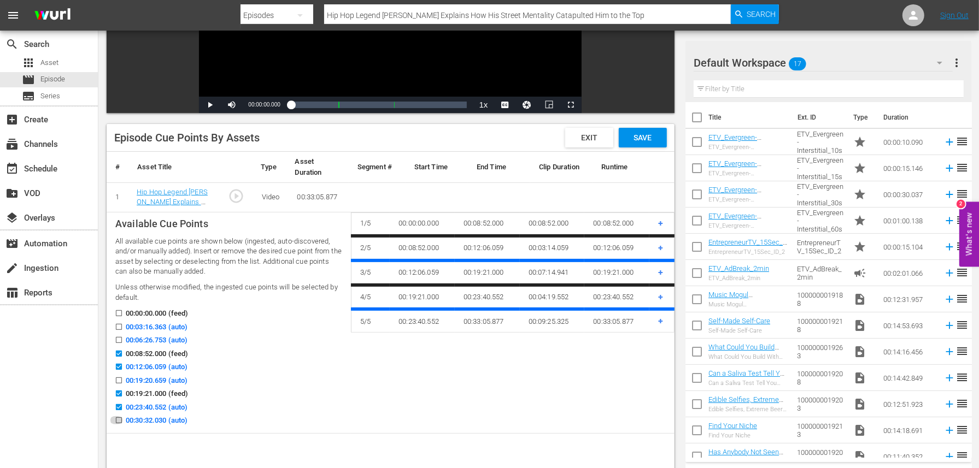
click at [118, 422] on input "00:30:32.030 (auto)" at bounding box center [116, 423] width 14 height 8
checkbox input "true"
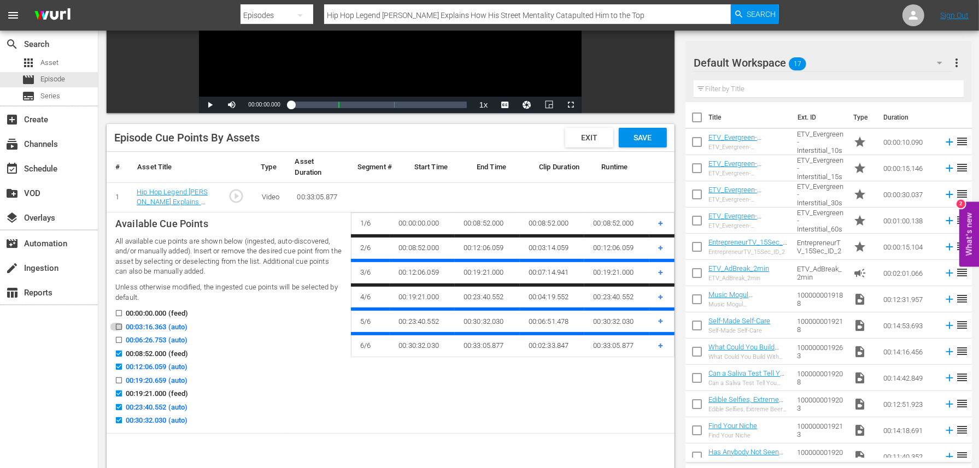
click at [119, 327] on input "00:03:16.363 (auto)" at bounding box center [116, 329] width 14 height 8
checkbox input "true"
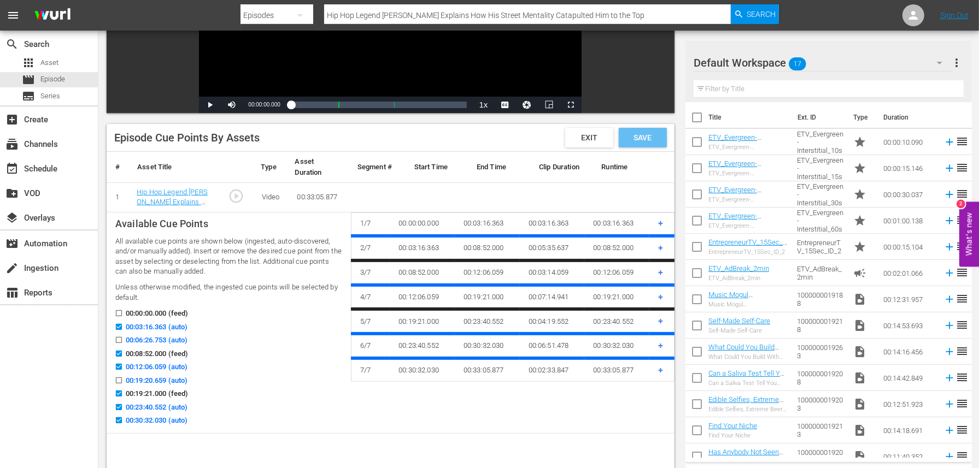
click at [648, 143] on div "Save" at bounding box center [643, 138] width 48 height 20
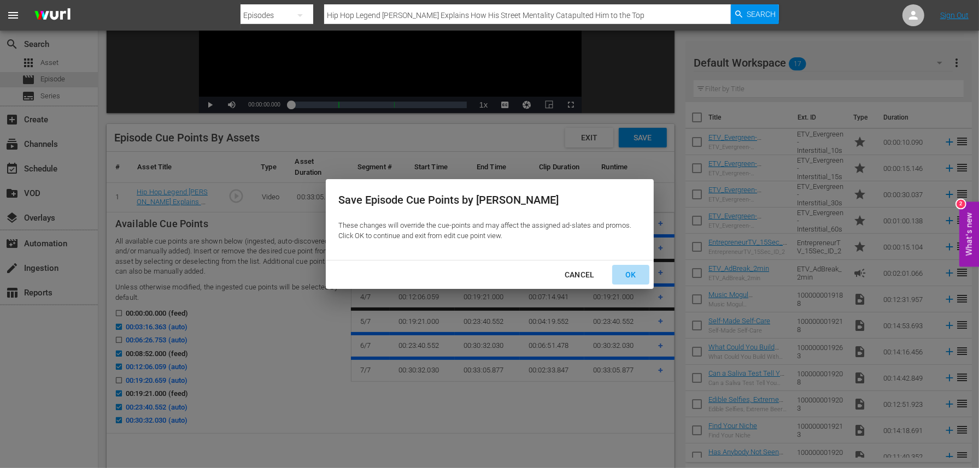
click at [632, 269] on div "OK" at bounding box center [630, 275] width 28 height 14
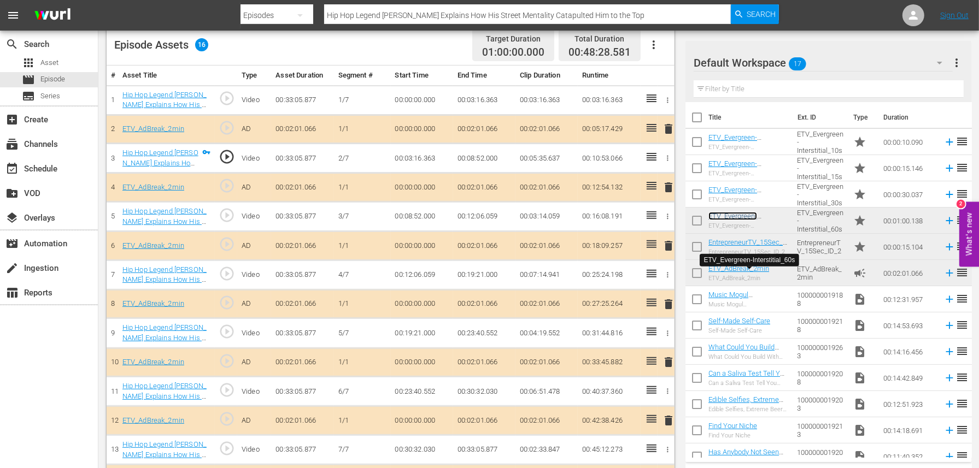
scroll to position [301, 0]
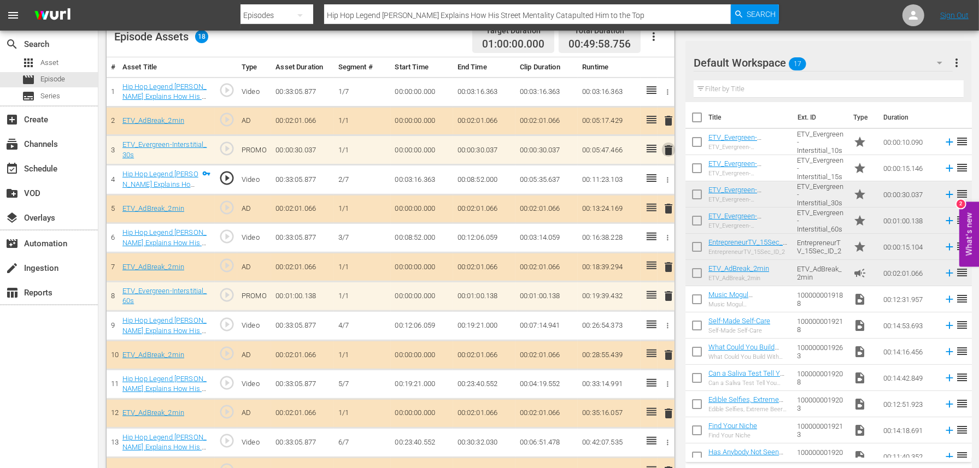
click at [667, 148] on span "delete" at bounding box center [668, 150] width 13 height 13
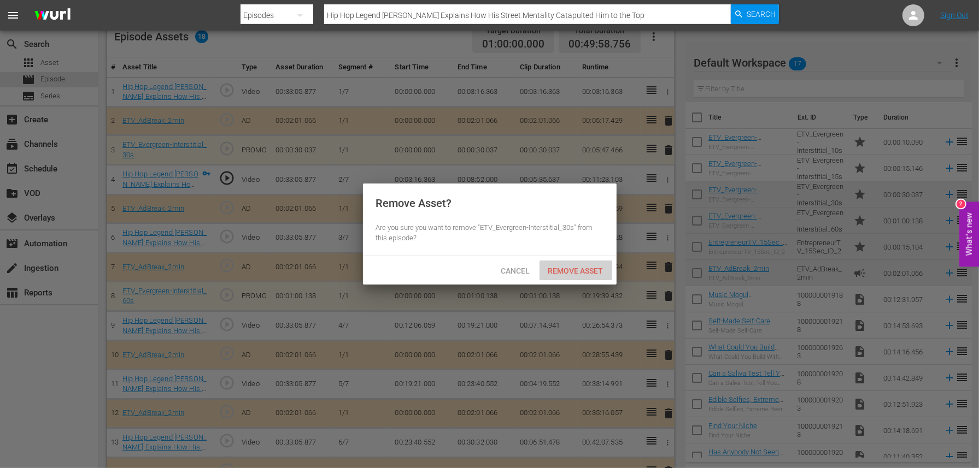
click at [580, 273] on span "Remove Asset" at bounding box center [575, 271] width 73 height 9
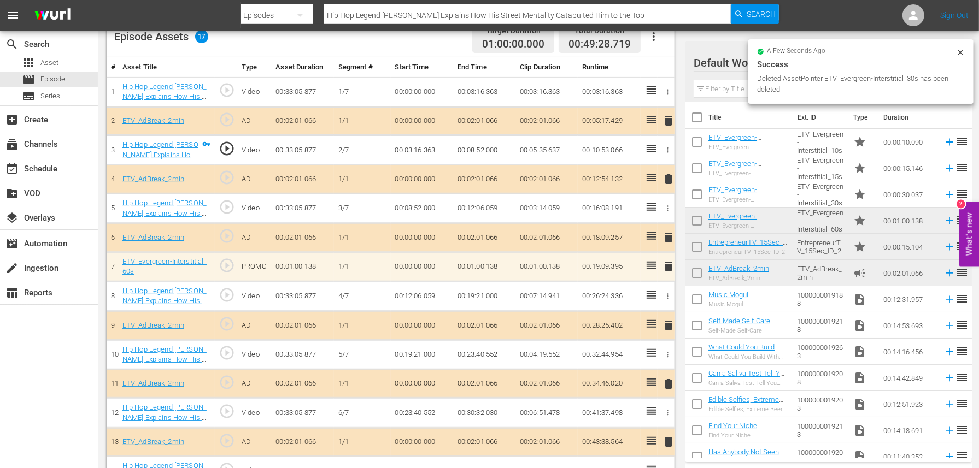
click at [664, 264] on span "delete" at bounding box center [668, 266] width 13 height 13
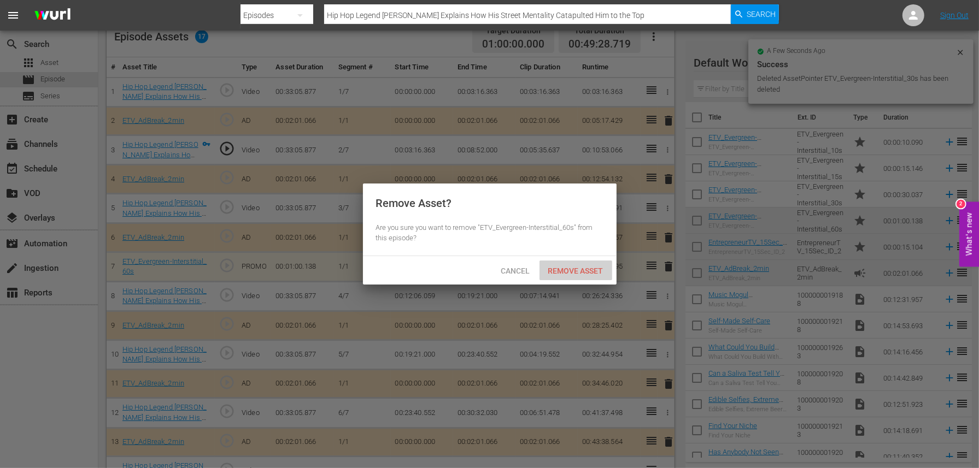
click at [578, 272] on span "Remove Asset" at bounding box center [575, 271] width 73 height 9
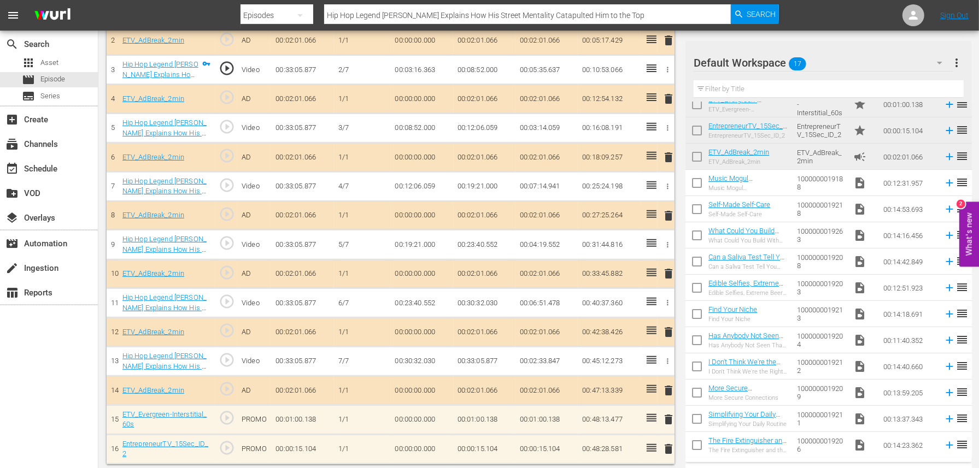
scroll to position [0, 0]
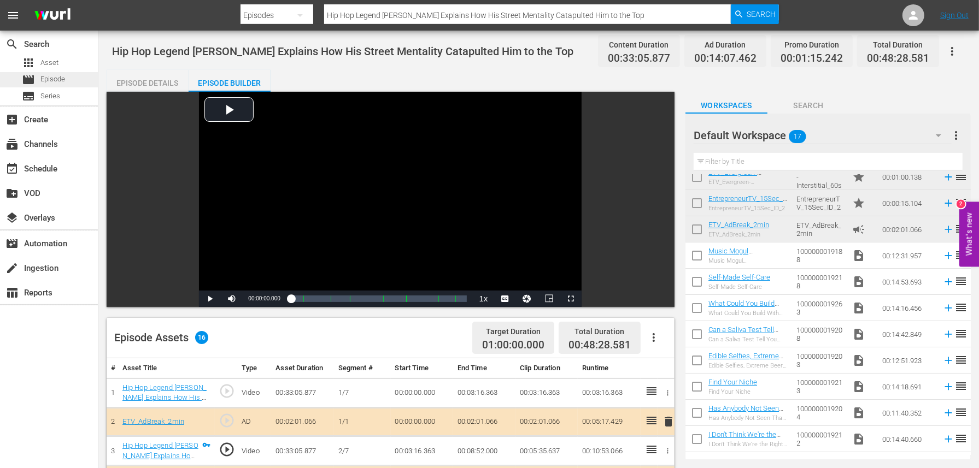
click at [64, 77] on span "Episode" at bounding box center [52, 79] width 25 height 11
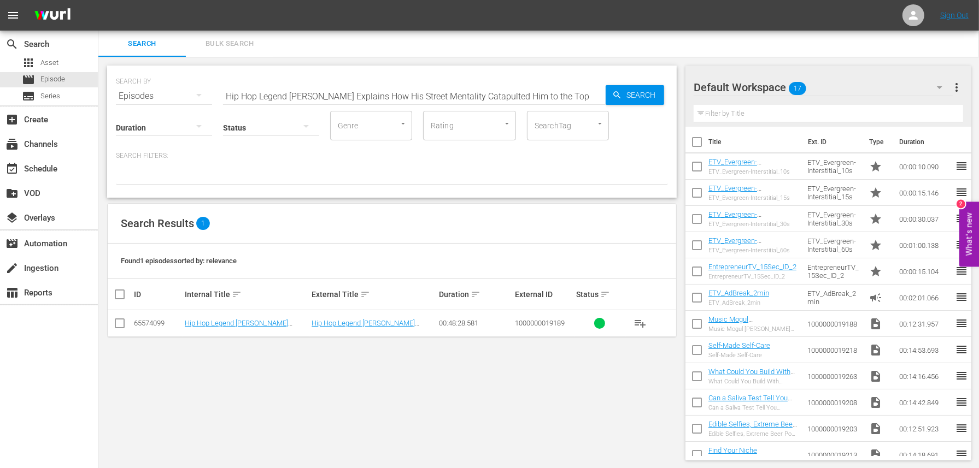
click at [338, 97] on input "Hip Hop Legend [PERSON_NAME] Explains How His Street Mentality Catapulted Him t…" at bounding box center [414, 96] width 383 height 26
paste input "Kym Gold Explains How She Started and Sold True Religion for $835M"
type input "Kym Gold Explains How She Started and Sold True Religion for $835M"
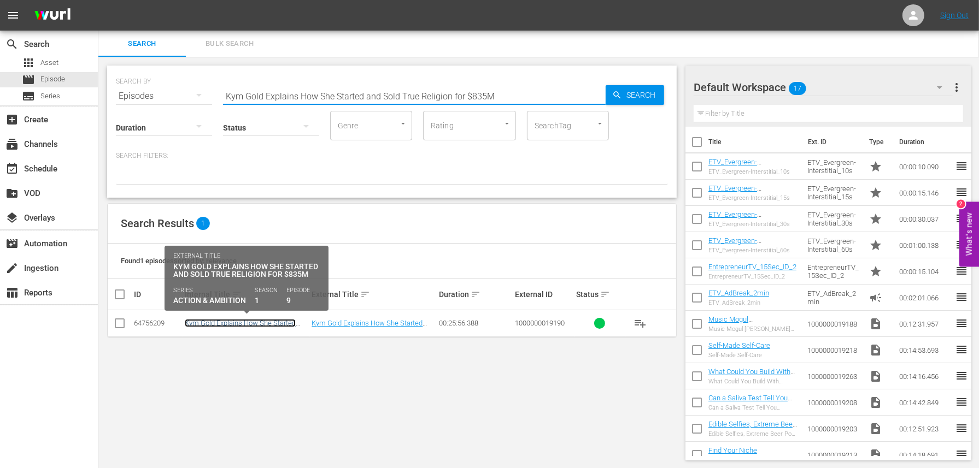
click at [219, 325] on link "Kym Gold Explains How She Started and Sold True Religion for $835M" at bounding box center [240, 327] width 111 height 16
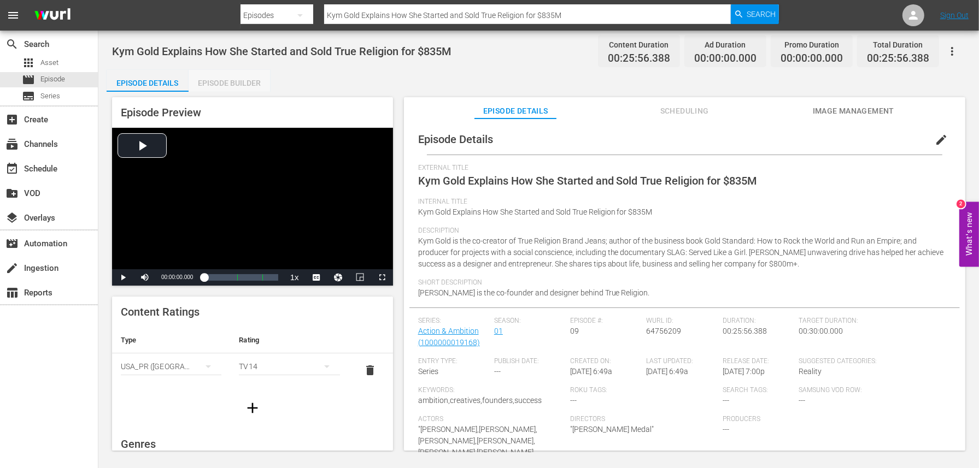
click at [240, 80] on div "Episode Builder" at bounding box center [230, 83] width 82 height 26
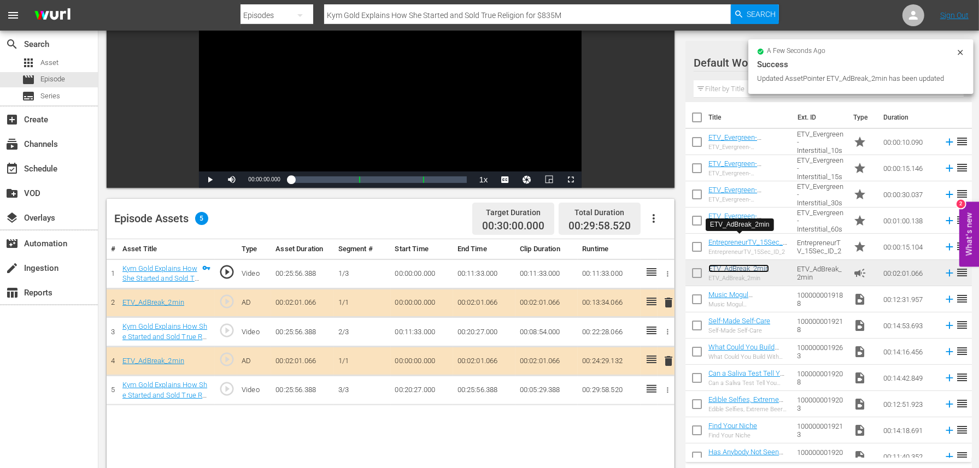
scroll to position [123, 0]
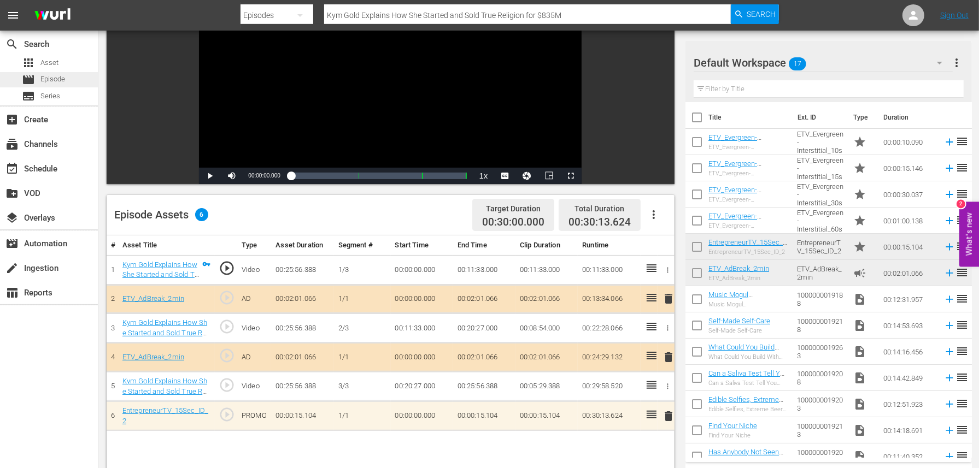
click at [63, 81] on span "Episode" at bounding box center [52, 79] width 25 height 11
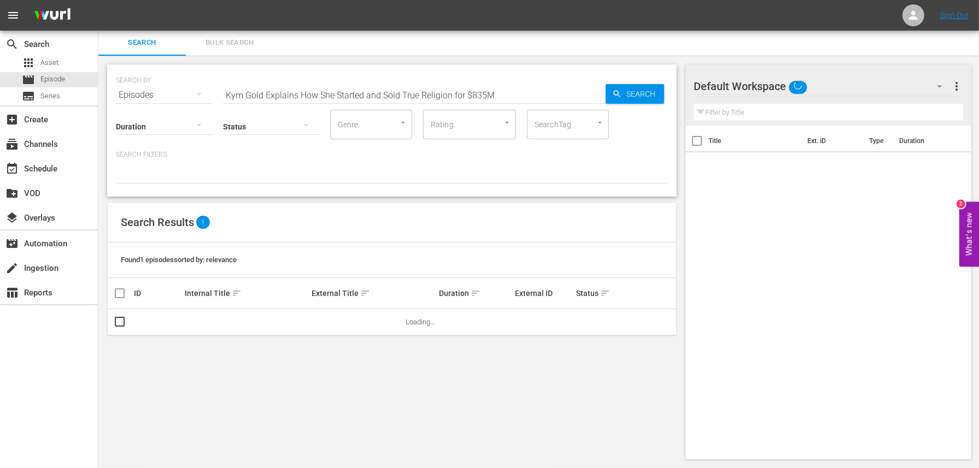
scroll to position [1, 0]
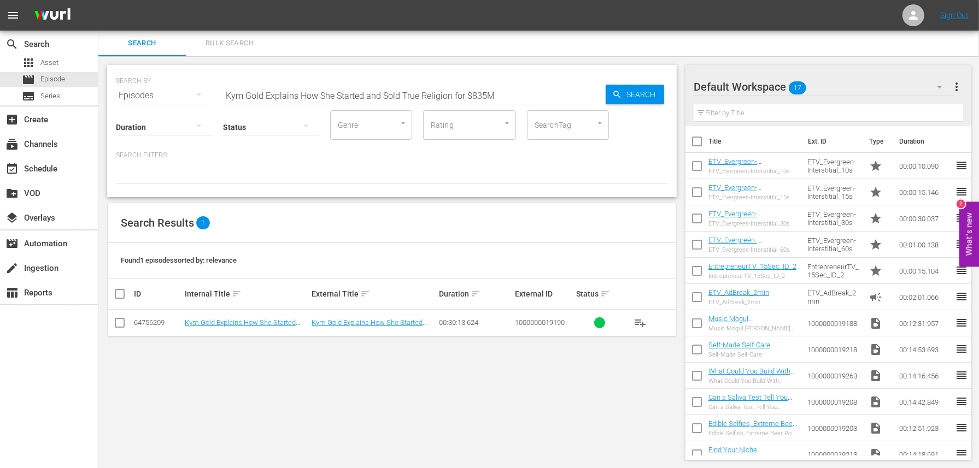
click at [360, 96] on input "Kym Gold Explains How She Started and Sold True Religion for $835M" at bounding box center [414, 96] width 383 height 26
paste input "From Psychedelics to a $28m+ Business Empire to [US_STATE] Times Best Seller"
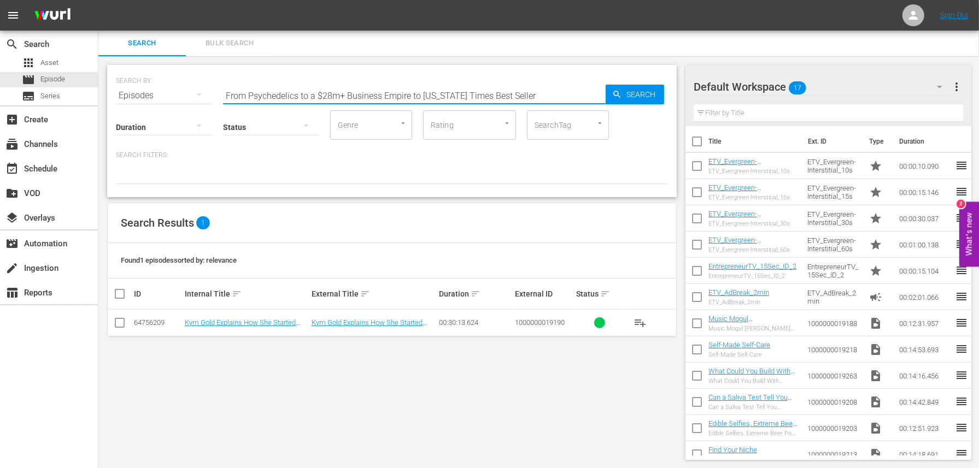
type input "From Psychedelics to a $28m+ Business Empire to [US_STATE] Times Best Seller"
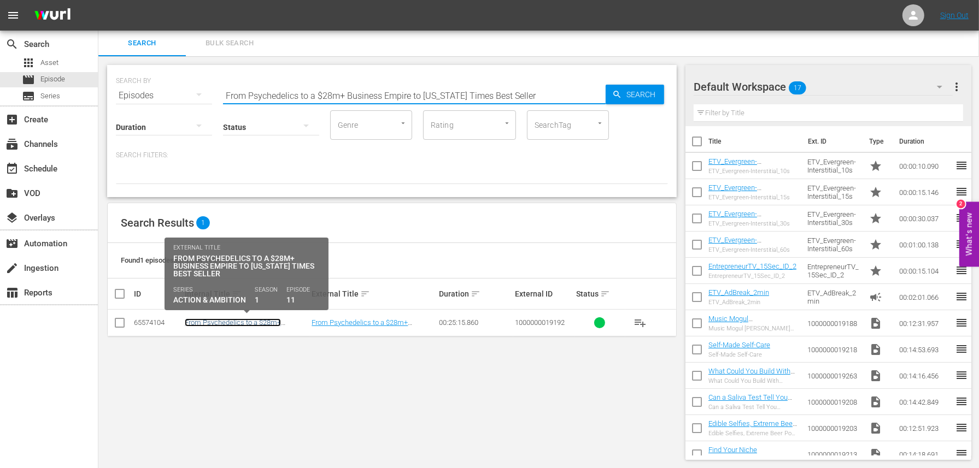
click at [200, 319] on link "From Psychedelics to a $28m+ Business Empire to [US_STATE] Times Best Seller" at bounding box center [245, 331] width 120 height 25
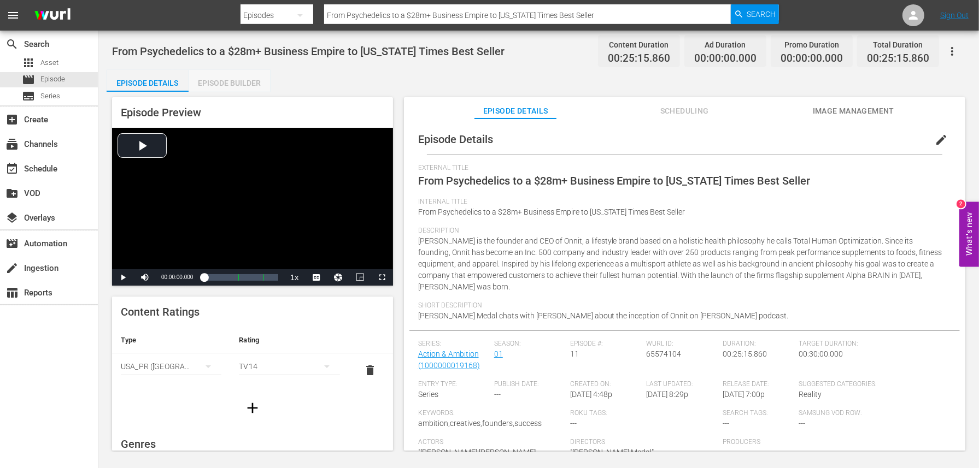
click at [225, 84] on div "Episode Builder" at bounding box center [230, 83] width 82 height 26
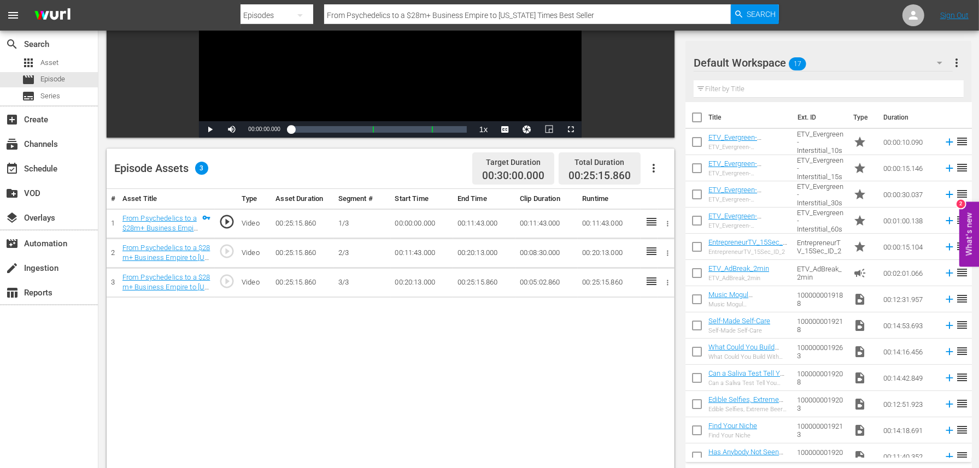
scroll to position [172, 0]
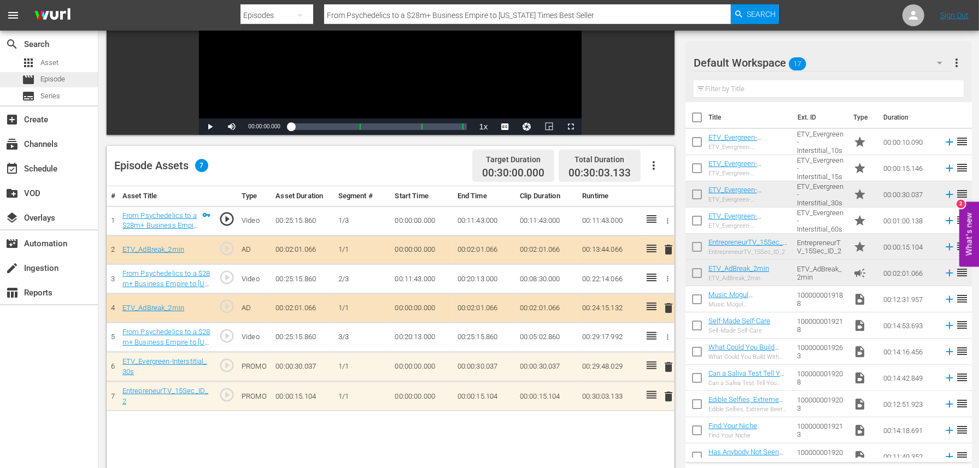
click at [75, 76] on div "movie Episode" at bounding box center [49, 79] width 98 height 15
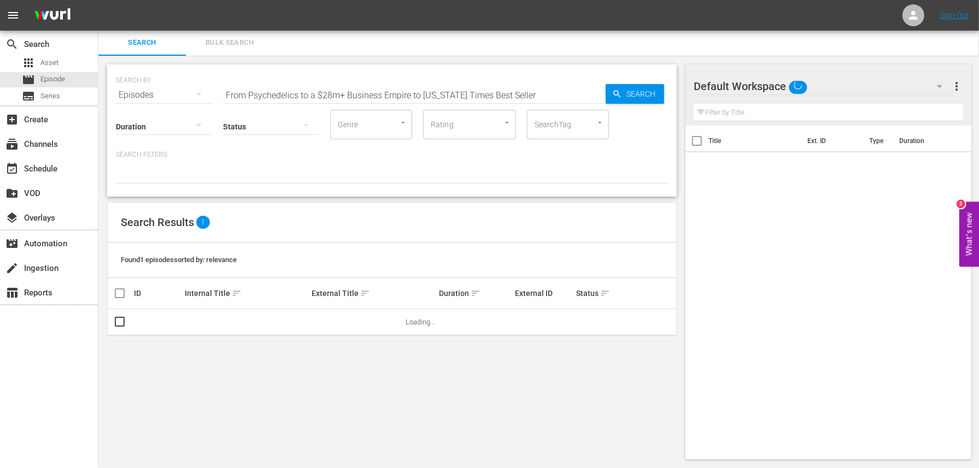
scroll to position [1, 0]
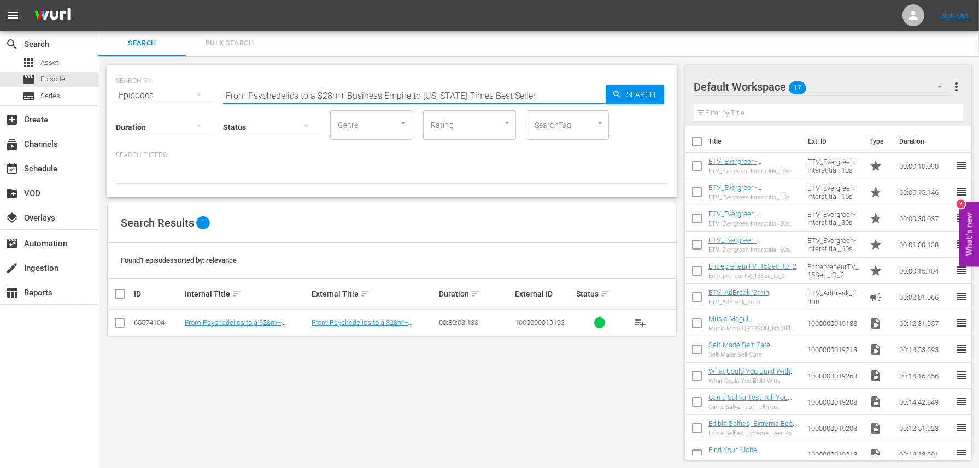
click at [446, 96] on input "From Psychedelics to a $28m+ Business Empire to [US_STATE] Times Best Seller" at bounding box center [414, 96] width 383 height 26
paste input "How To Build A Fitness Empire With Clients Like [PERSON_NAME]"
click at [373, 99] on input "How To Build A Fitness Empire With Clients Like [PERSON_NAME]" at bounding box center [414, 96] width 383 height 26
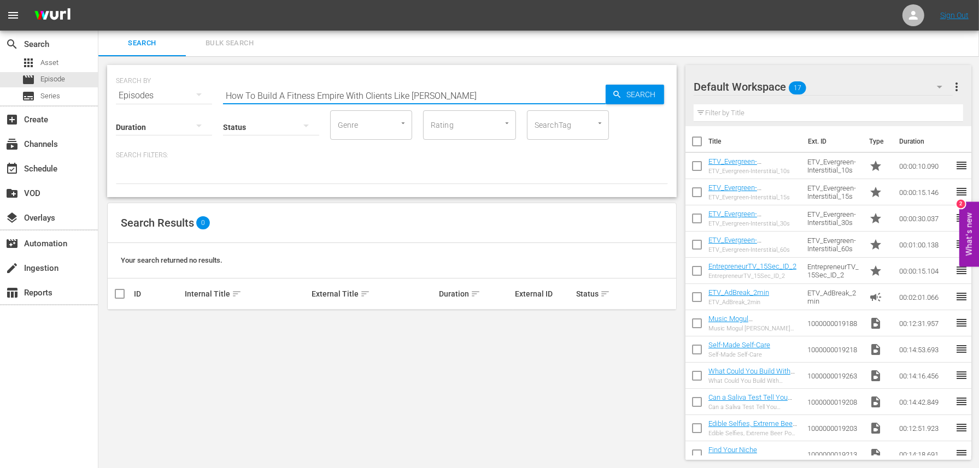
click at [373, 99] on input "How To Build A Fitness Empire With Clients Like [PERSON_NAME]" at bounding box center [414, 96] width 383 height 26
paste input "Building a Famous Brand with [PERSON_NAME]"
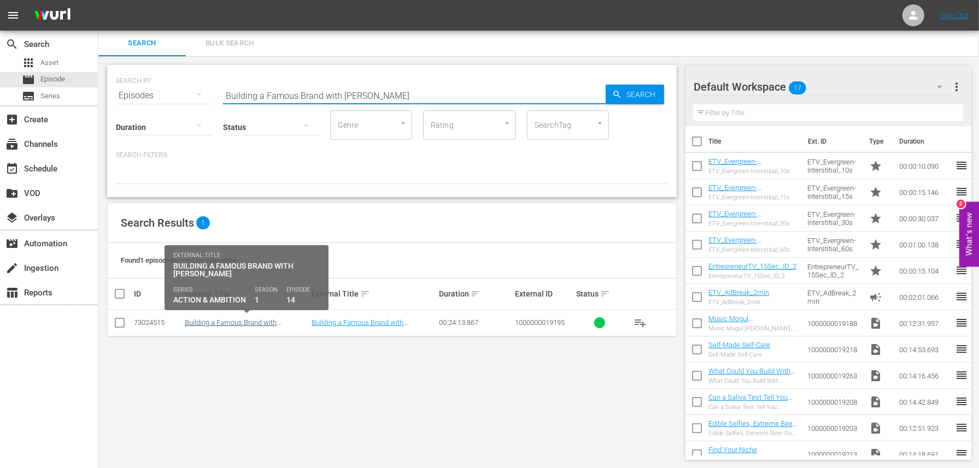
type input "Building a Famous Brand with [PERSON_NAME]"
click at [276, 325] on link "Building a Famous Brand with [PERSON_NAME]" at bounding box center [231, 327] width 92 height 16
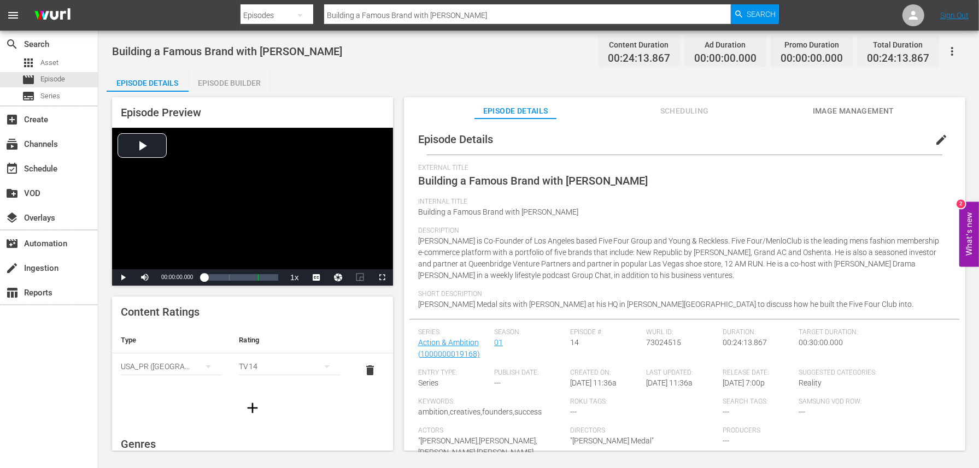
click at [244, 86] on div "Episode Builder" at bounding box center [230, 83] width 82 height 26
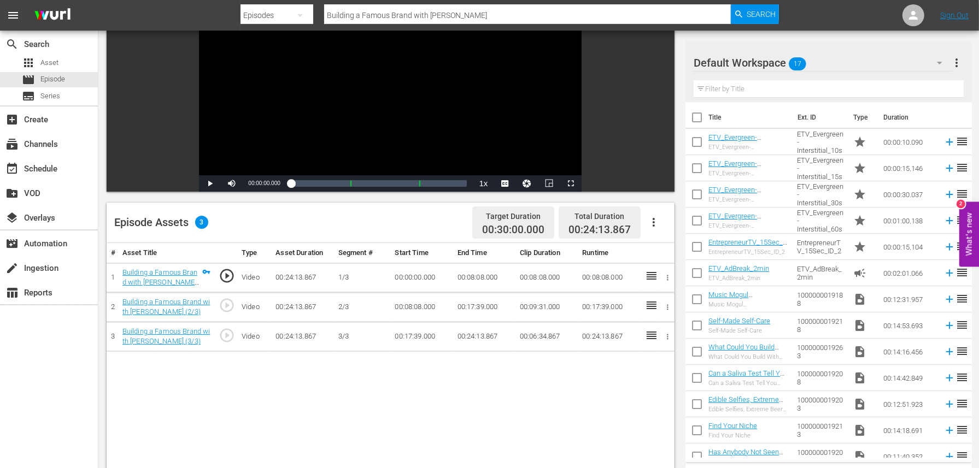
scroll to position [123, 0]
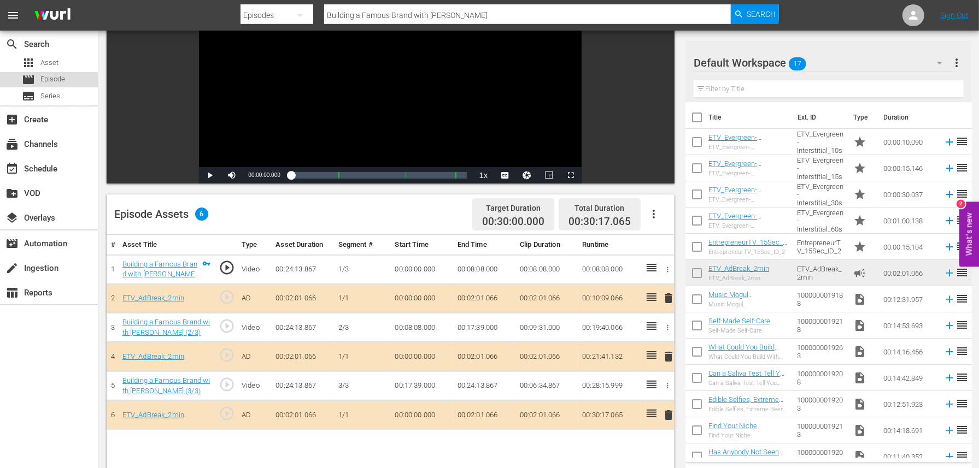
click at [62, 80] on span "Episode" at bounding box center [52, 79] width 25 height 11
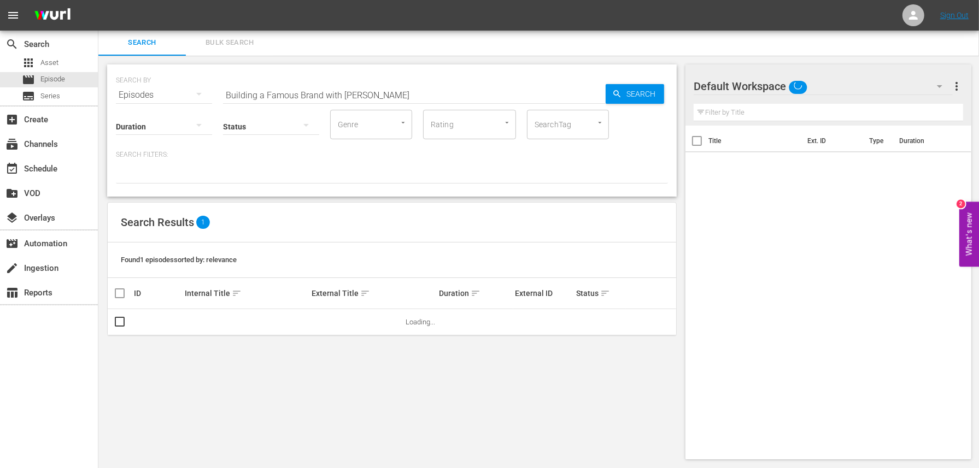
scroll to position [1, 0]
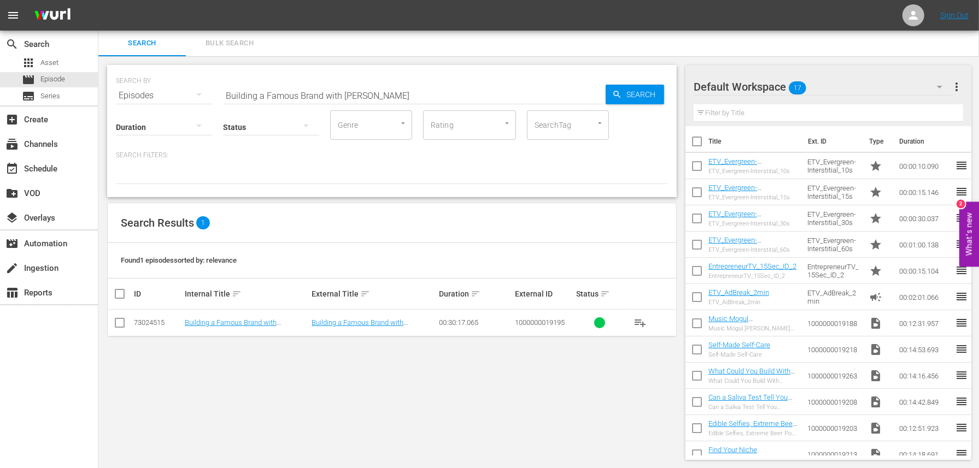
click at [333, 92] on input "Building a Famous Brand with [PERSON_NAME]" at bounding box center [414, 96] width 383 height 26
paste input "How to Build The Hottest Celebrity Spot On the Planet"
type input "How to Build The Hottest Celebrity Spot On the Planet"
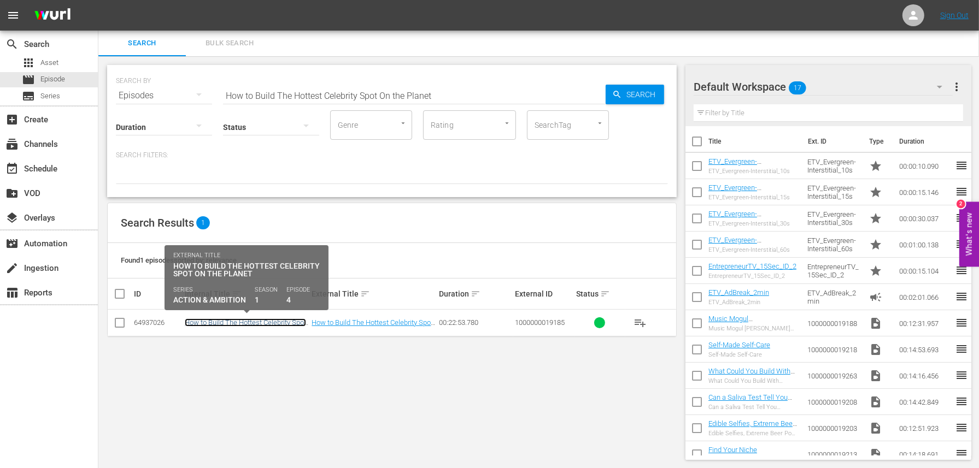
click at [196, 320] on link "How to Build The Hottest Celebrity Spot On the Planet" at bounding box center [245, 327] width 121 height 16
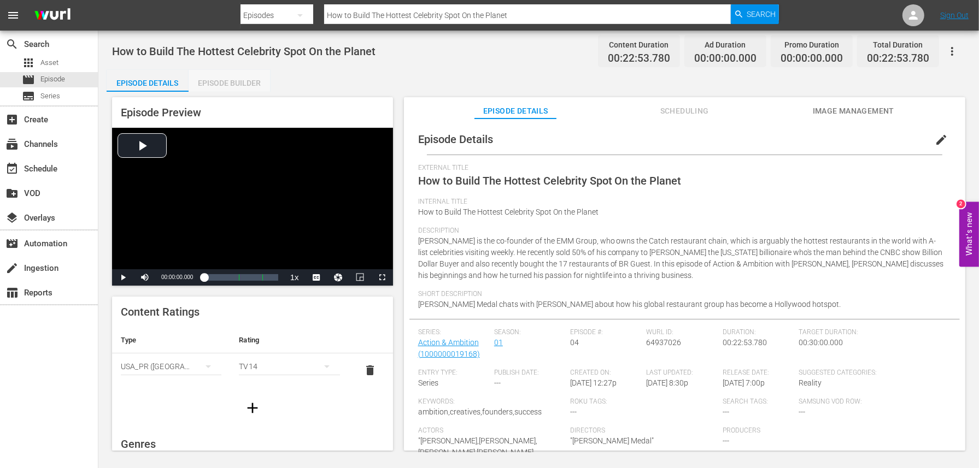
click at [236, 80] on div "Episode Builder" at bounding box center [230, 83] width 82 height 26
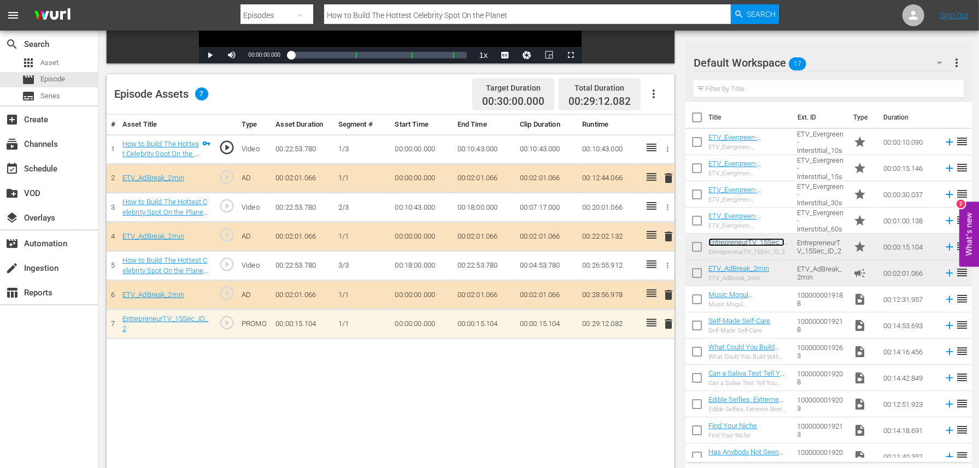
scroll to position [244, 0]
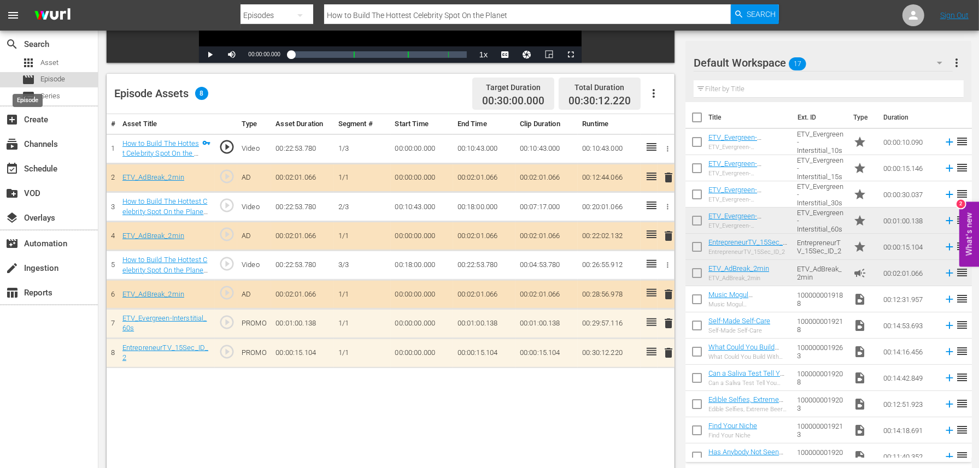
click at [31, 79] on span "movie" at bounding box center [28, 79] width 13 height 13
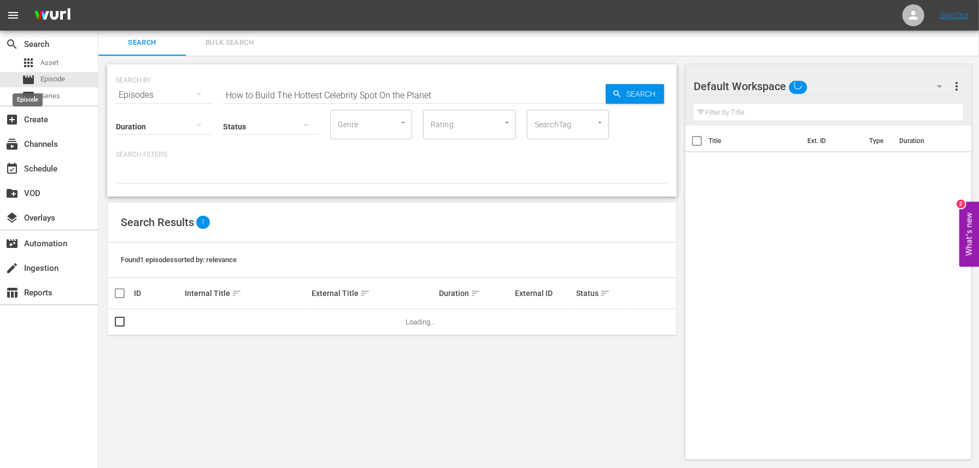
scroll to position [1, 0]
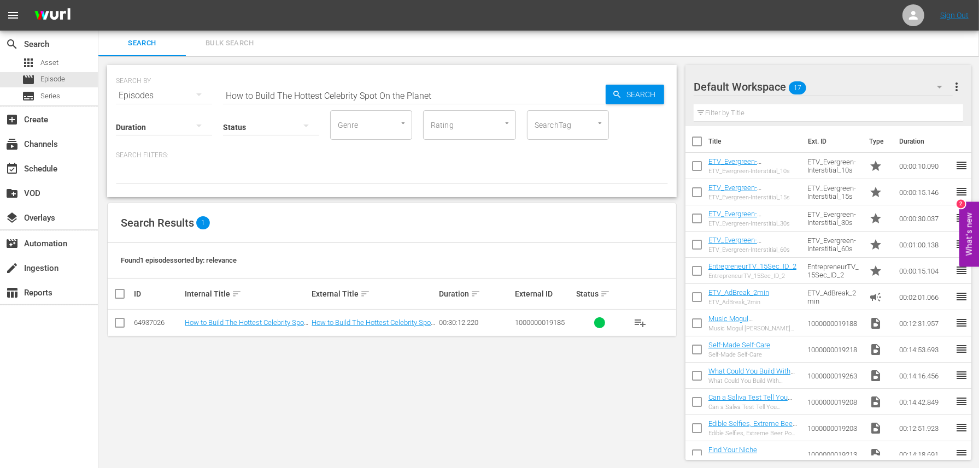
click at [284, 95] on input "How to Build The Hottest Celebrity Spot On the Planet" at bounding box center [414, 96] width 383 height 26
paste input "A New Spin On Music & Business"
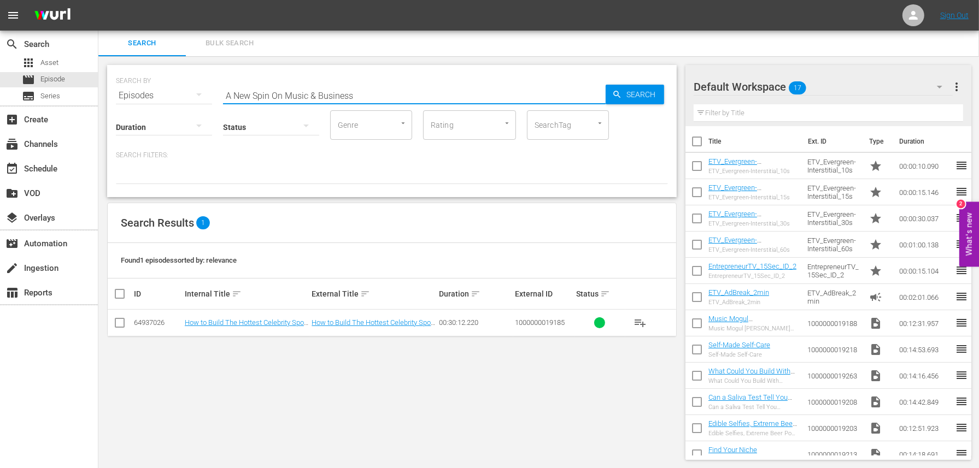
type input "A New Spin On Music & Business"
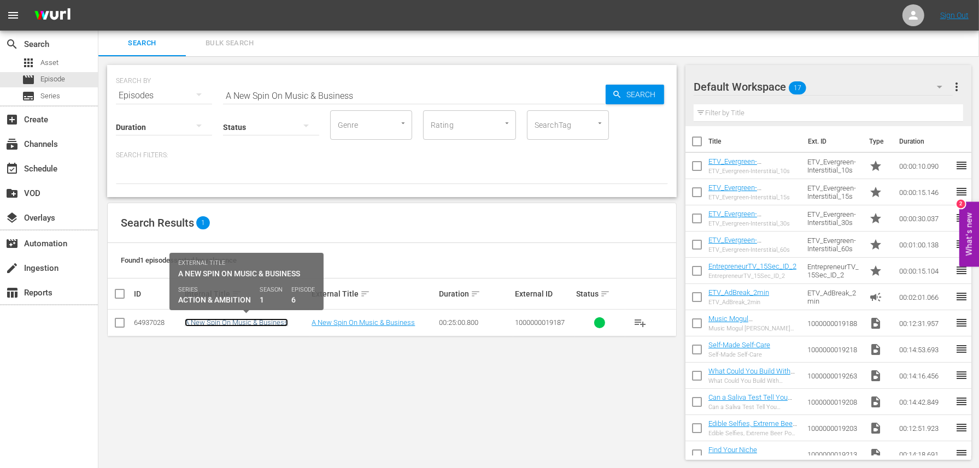
click at [232, 320] on link "A New Spin On Music & Business" at bounding box center [236, 323] width 103 height 8
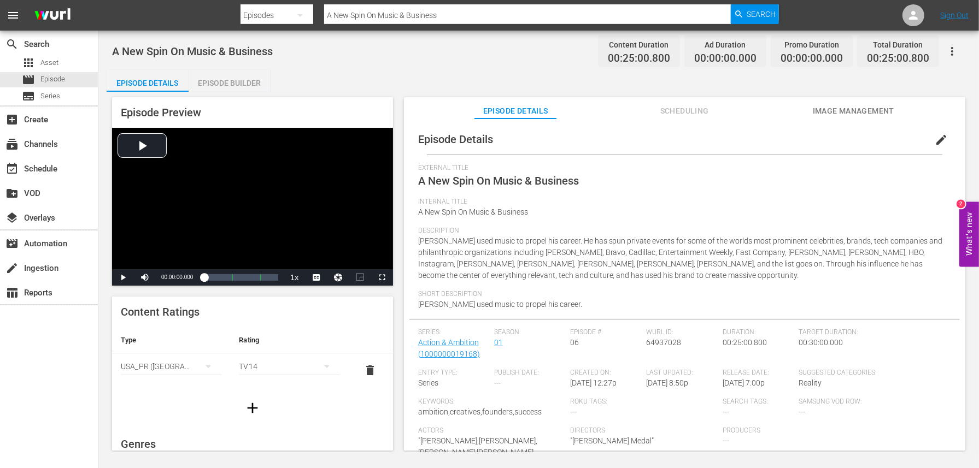
click at [246, 85] on div "Episode Builder" at bounding box center [230, 83] width 82 height 26
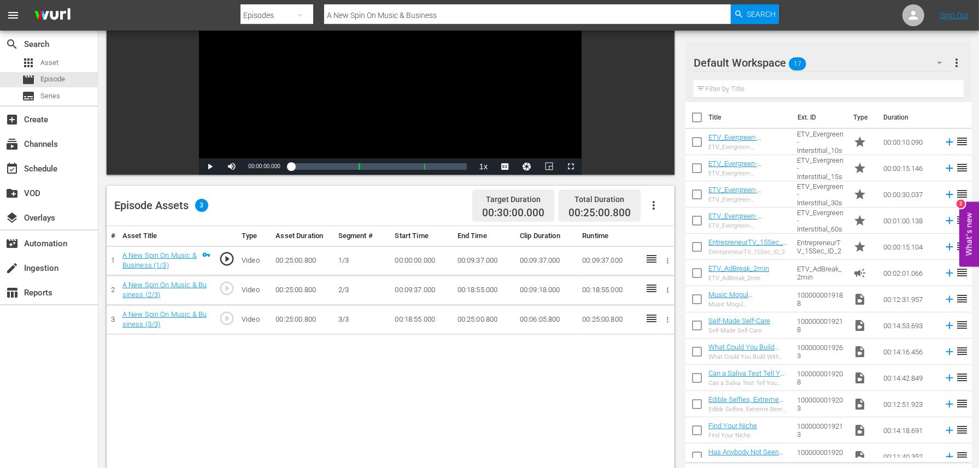
scroll to position [157, 0]
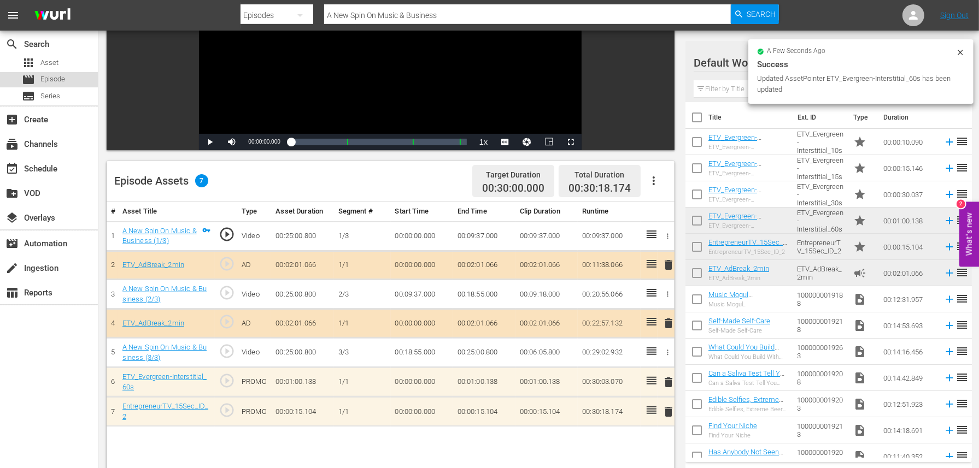
click at [76, 78] on div "movie Episode" at bounding box center [49, 79] width 98 height 15
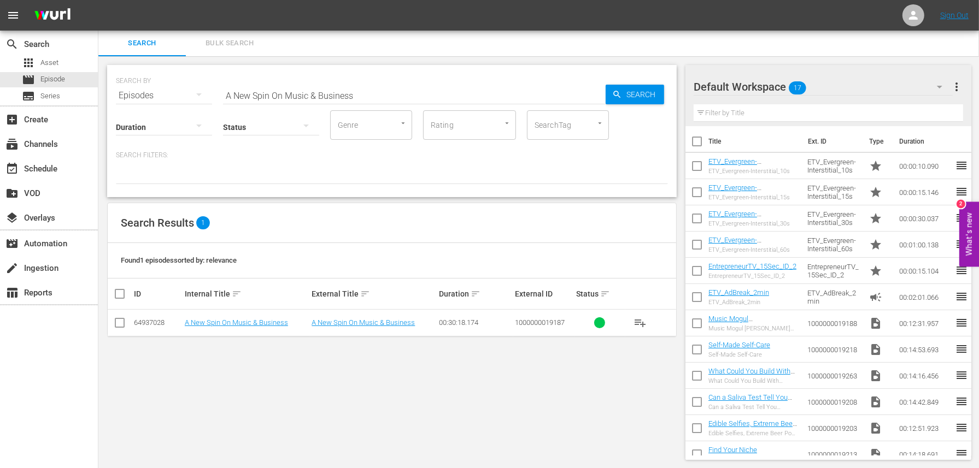
click at [362, 92] on input "A New Spin On Music & Business" at bounding box center [414, 96] width 383 height 26
paste input "From State Pen to Y Combinator Graduate to Mega-Million Dollar"
type input "From State Pen to Y Combinator Graduate to Mega-Million Dollar Business"
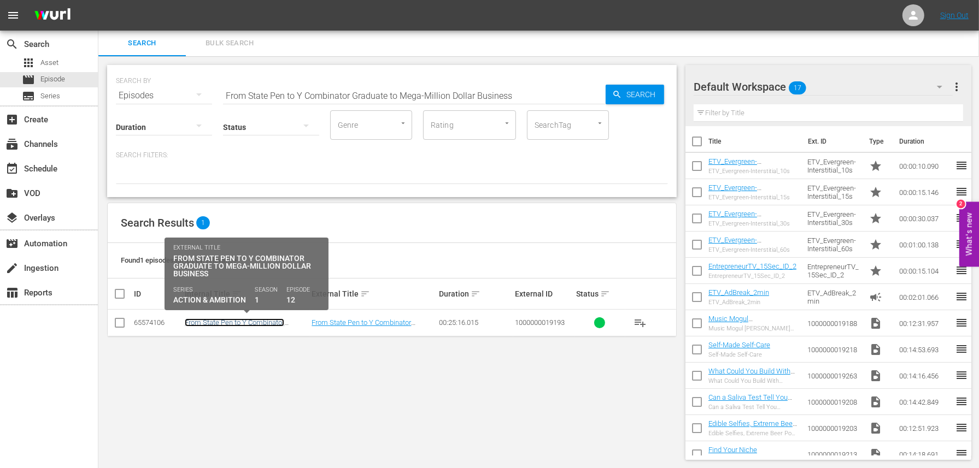
click at [259, 320] on link "From State Pen to Y Combinator Graduate to Mega-Million Dollar Business" at bounding box center [234, 331] width 99 height 25
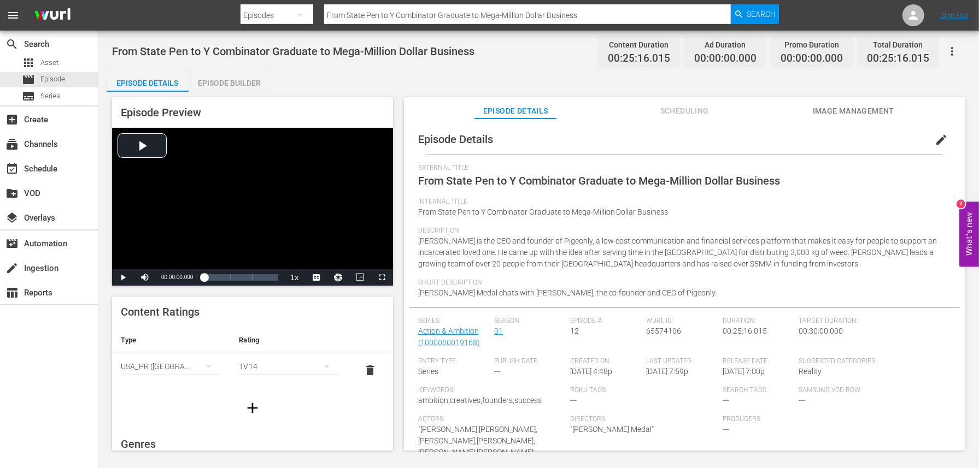
click at [240, 83] on div "Episode Builder" at bounding box center [230, 83] width 82 height 26
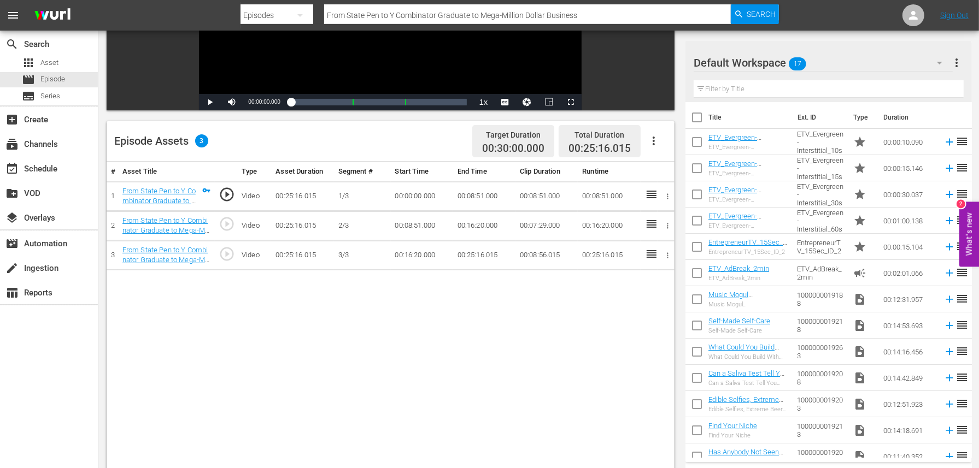
scroll to position [201, 0]
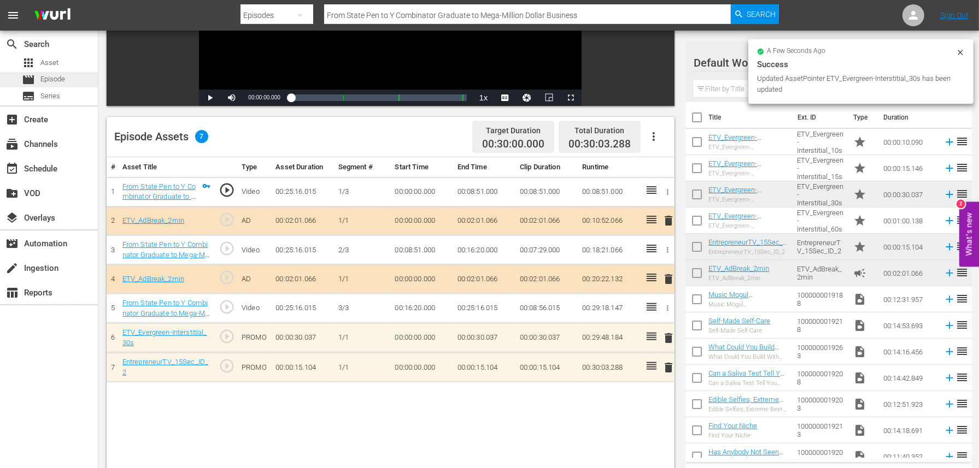
click at [63, 79] on span "Episode" at bounding box center [52, 79] width 25 height 11
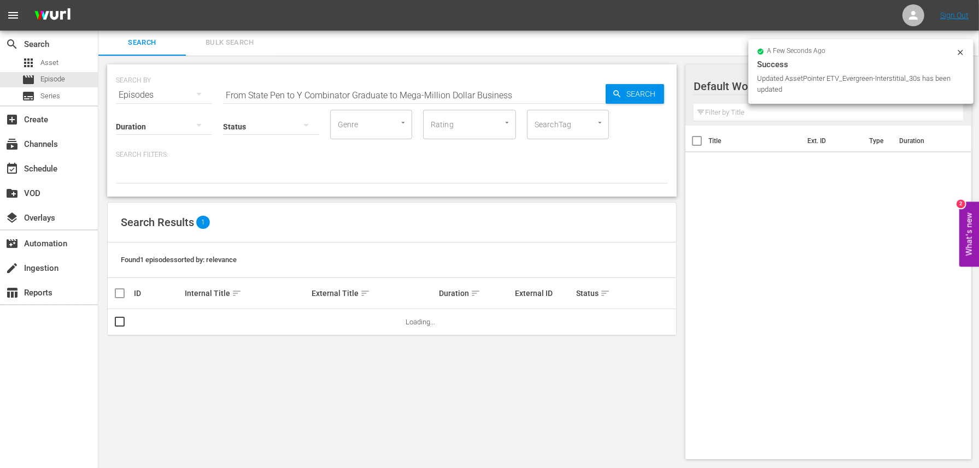
scroll to position [1, 0]
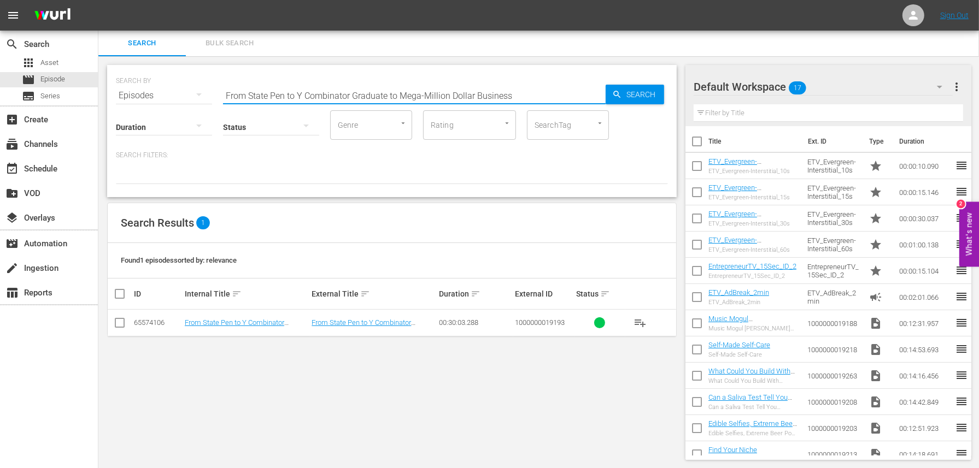
click at [379, 94] on input "From State Pen to Y Combinator Graduate to Mega-Million Dollar Business" at bounding box center [414, 96] width 383 height 26
paste input "Here’s How to Sell Your Business For $100m+"
type input "Here’s How to Sell Your Business For $100m+"
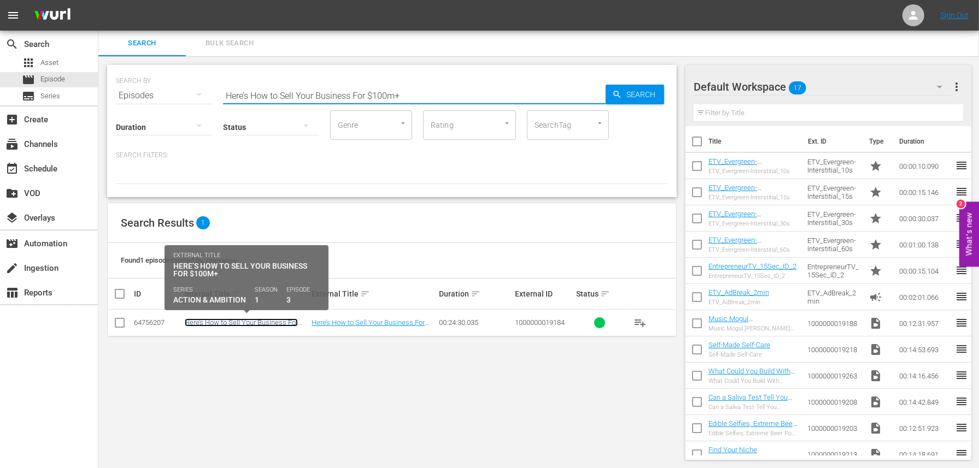
click at [243, 320] on link "Here’s How to Sell Your Business For $100m+" at bounding box center [241, 327] width 113 height 16
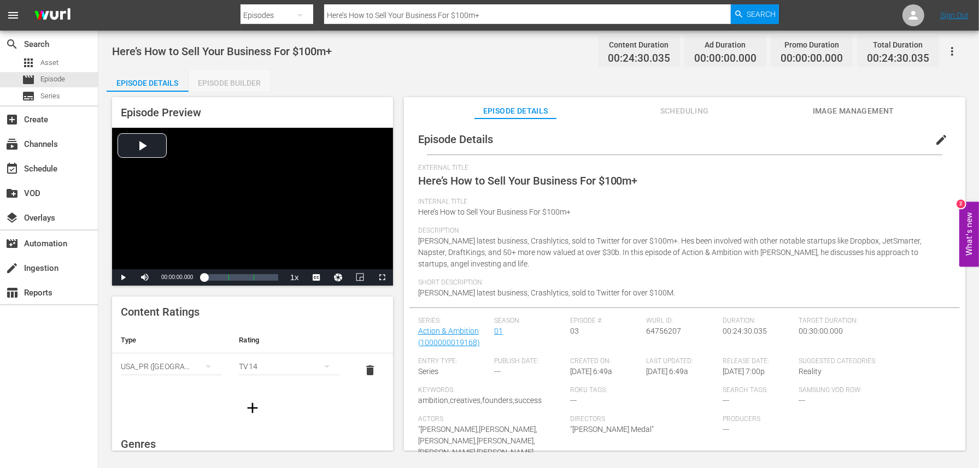
click at [246, 81] on div "Episode Builder" at bounding box center [230, 83] width 82 height 26
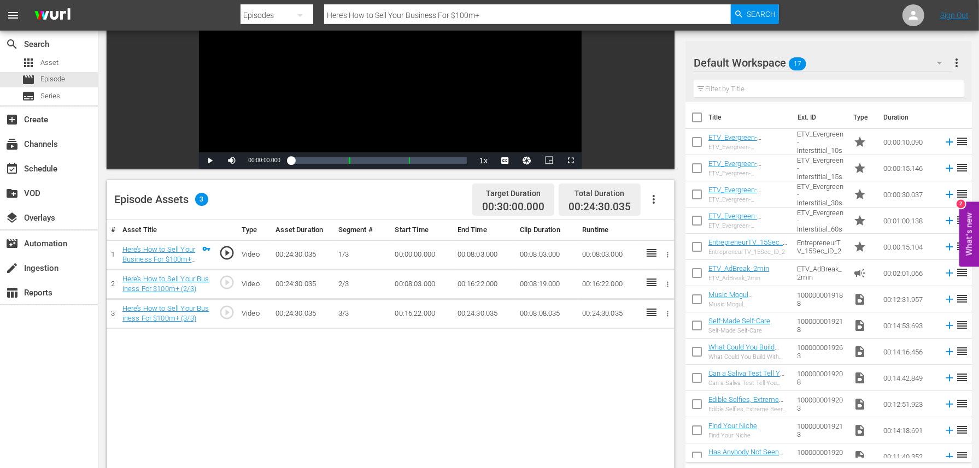
scroll to position [139, 0]
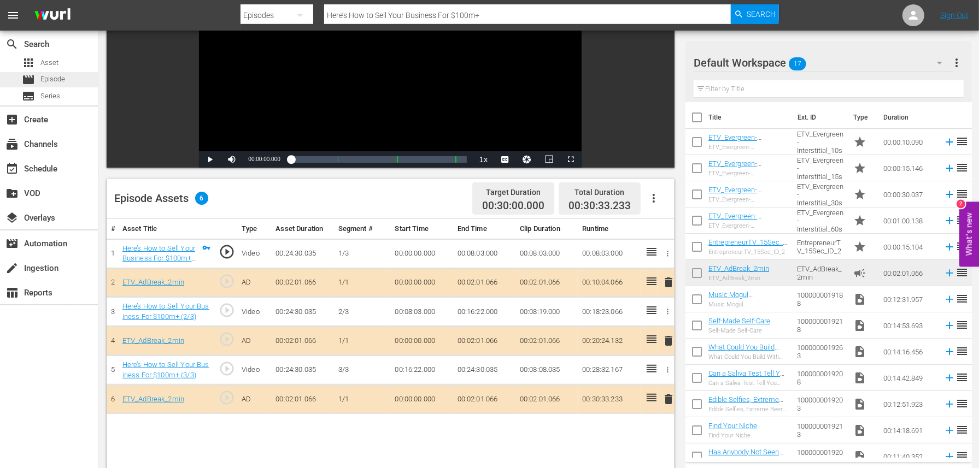
click at [44, 74] on span "Episode" at bounding box center [52, 79] width 25 height 11
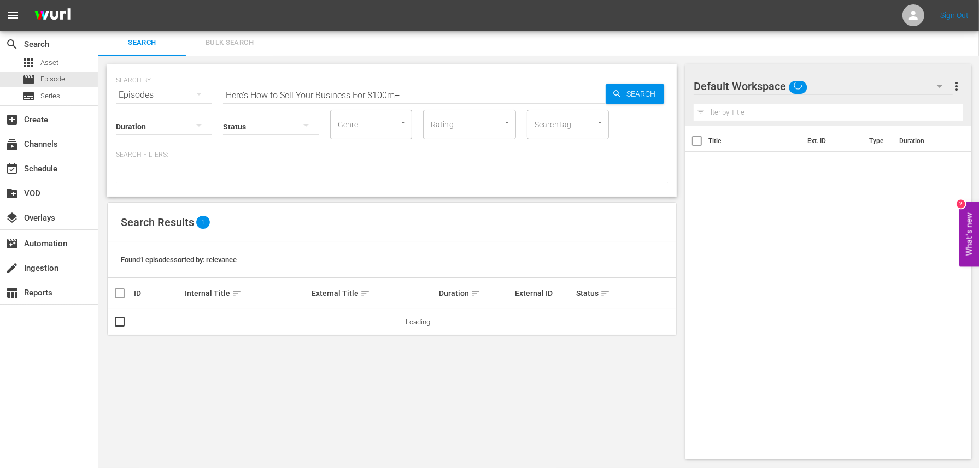
scroll to position [1, 0]
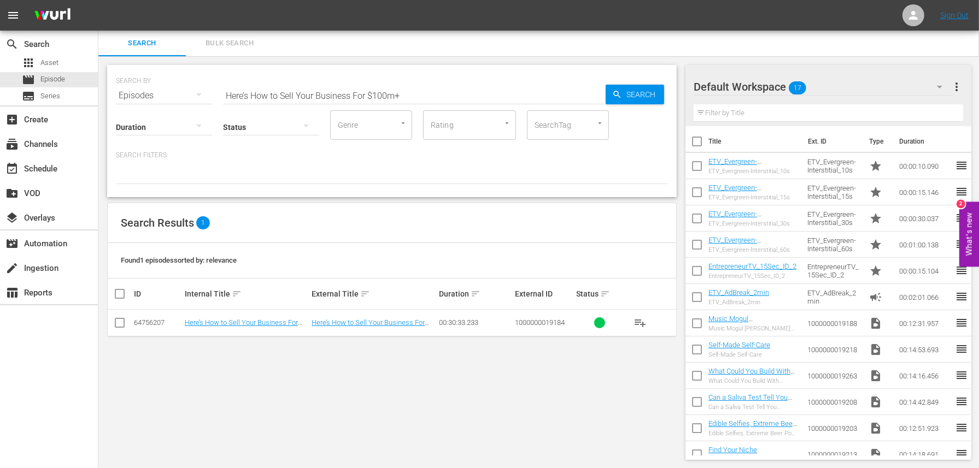
click at [309, 88] on input "Here’s How to Sell Your Business For $100m+" at bounding box center [414, 96] width 383 height 26
paste input "Pilot"
type input "Pilot"
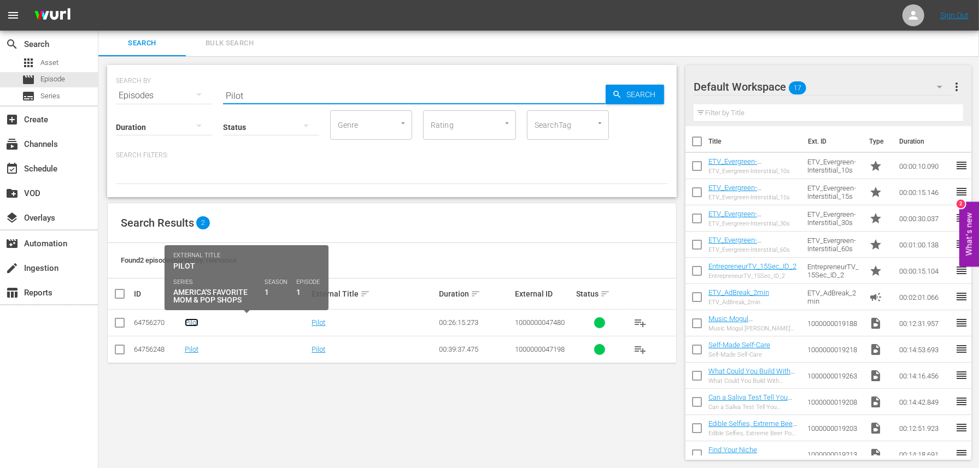
click at [191, 323] on link "Pilot" at bounding box center [192, 323] width 14 height 8
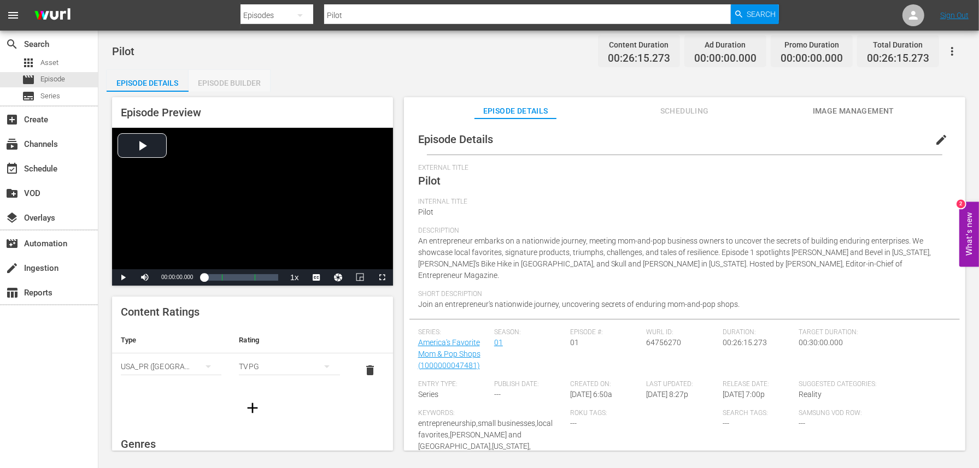
click at [225, 86] on div "Episode Builder" at bounding box center [230, 83] width 82 height 26
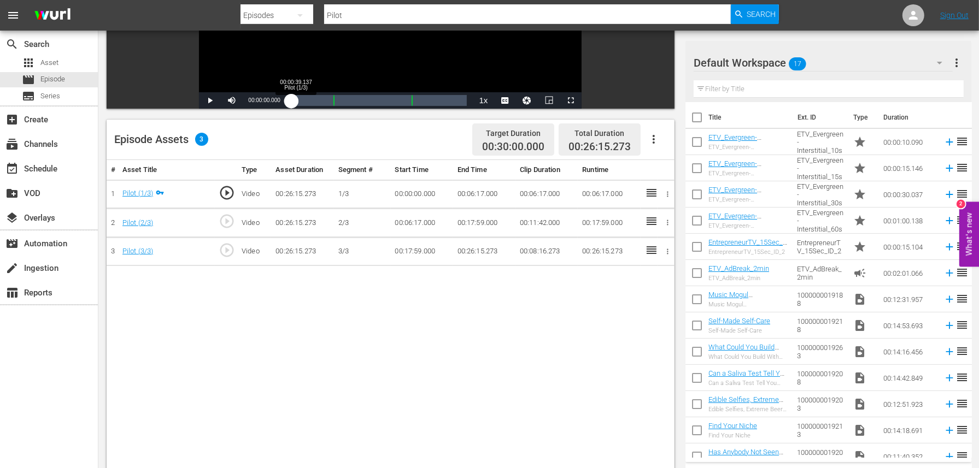
scroll to position [203, 0]
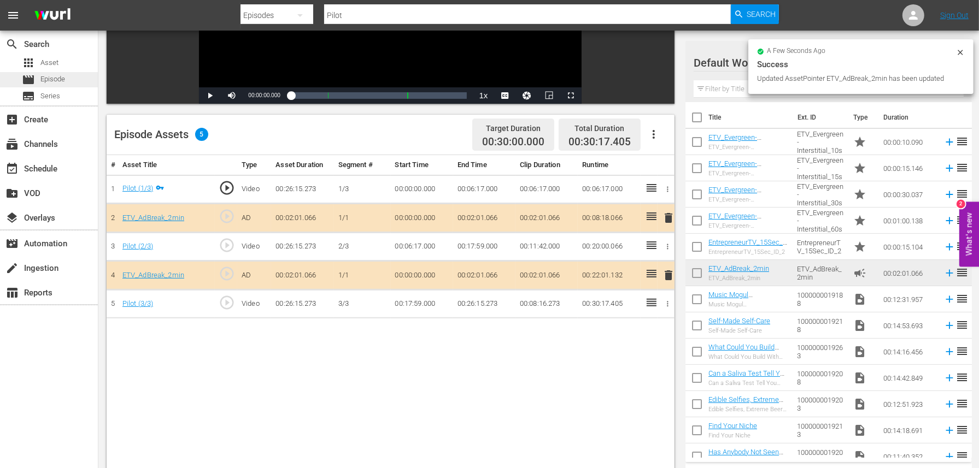
click at [79, 81] on div "movie Episode" at bounding box center [49, 79] width 98 height 15
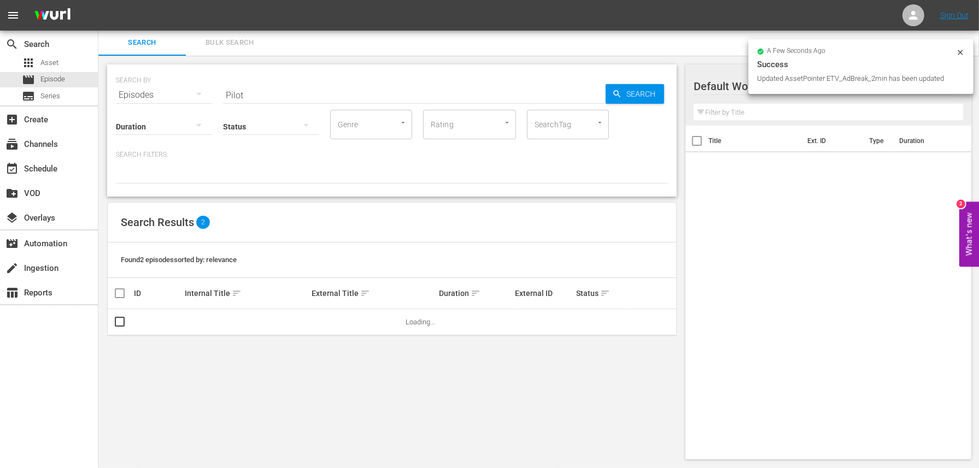
scroll to position [1, 0]
